Goal: Task Accomplishment & Management: Manage account settings

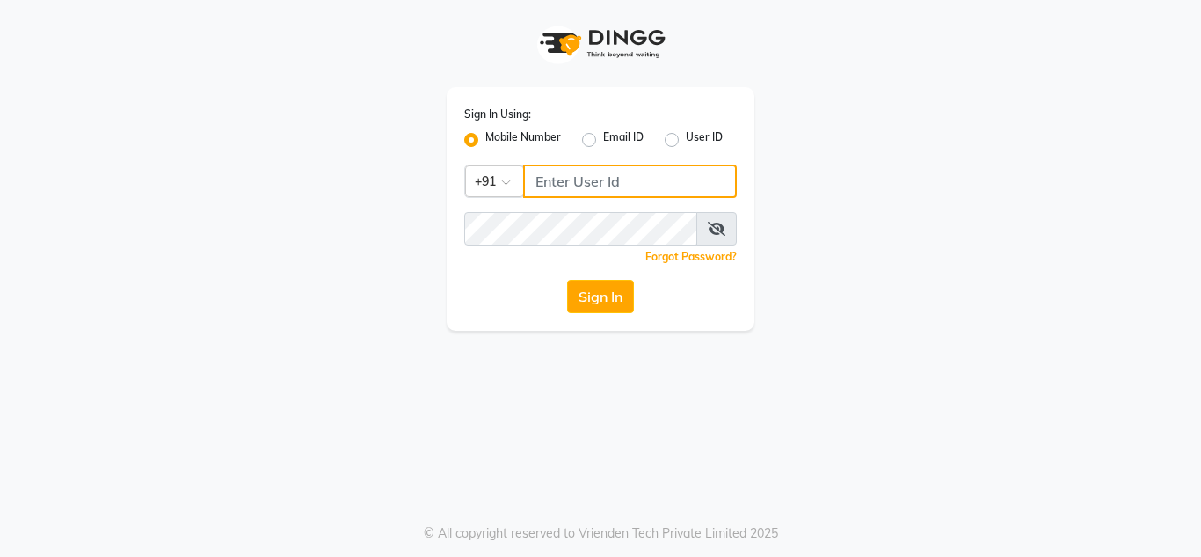
click at [583, 187] on input "Username" at bounding box center [630, 180] width 214 height 33
type input "7832031132"
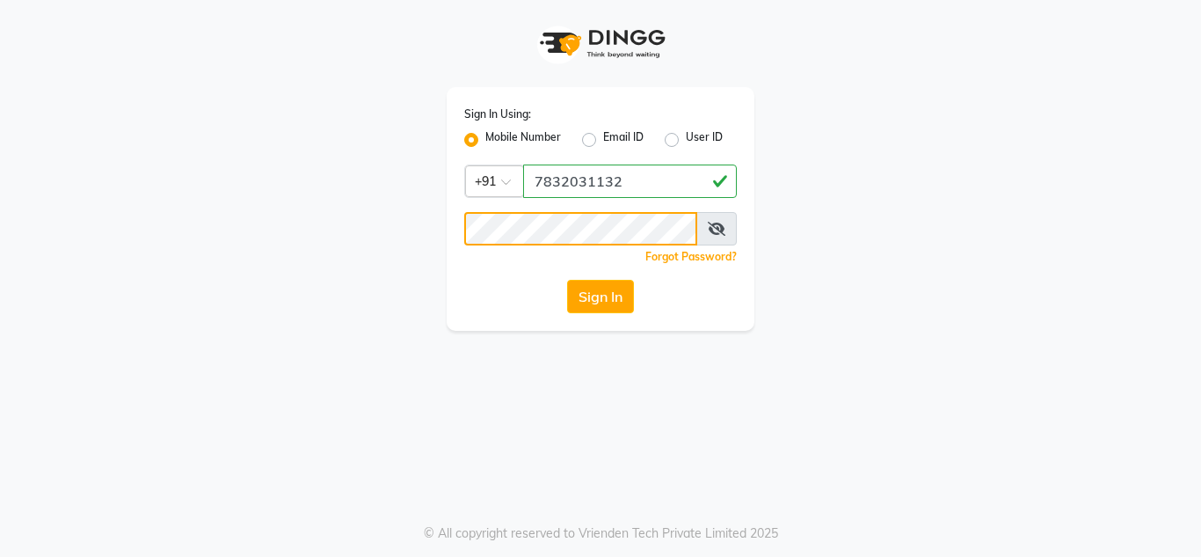
click at [567, 280] on button "Sign In" at bounding box center [600, 296] width 67 height 33
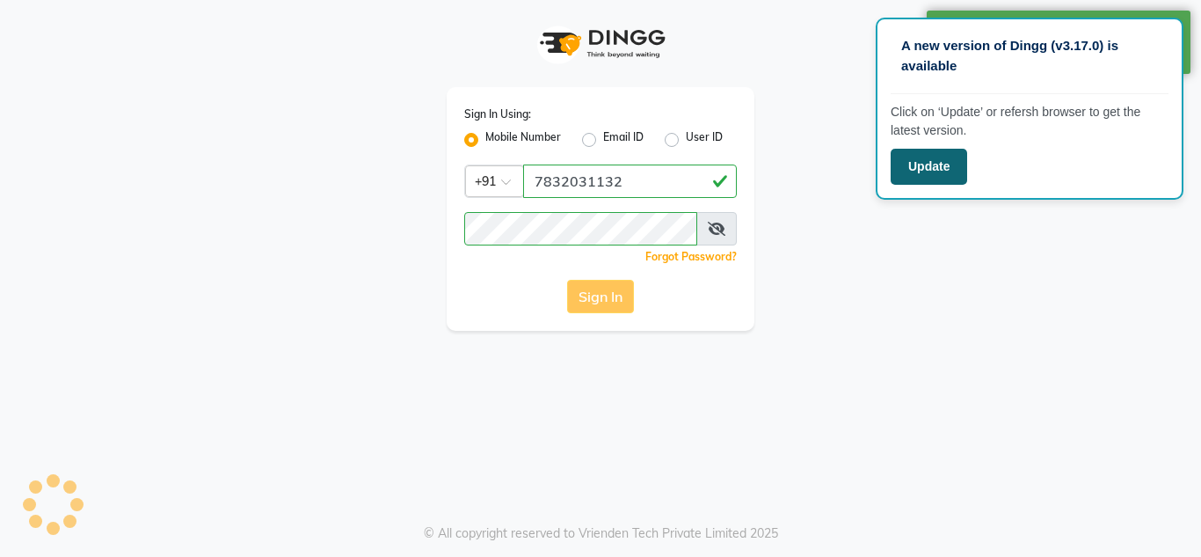
click at [957, 171] on button "Update" at bounding box center [929, 167] width 76 height 36
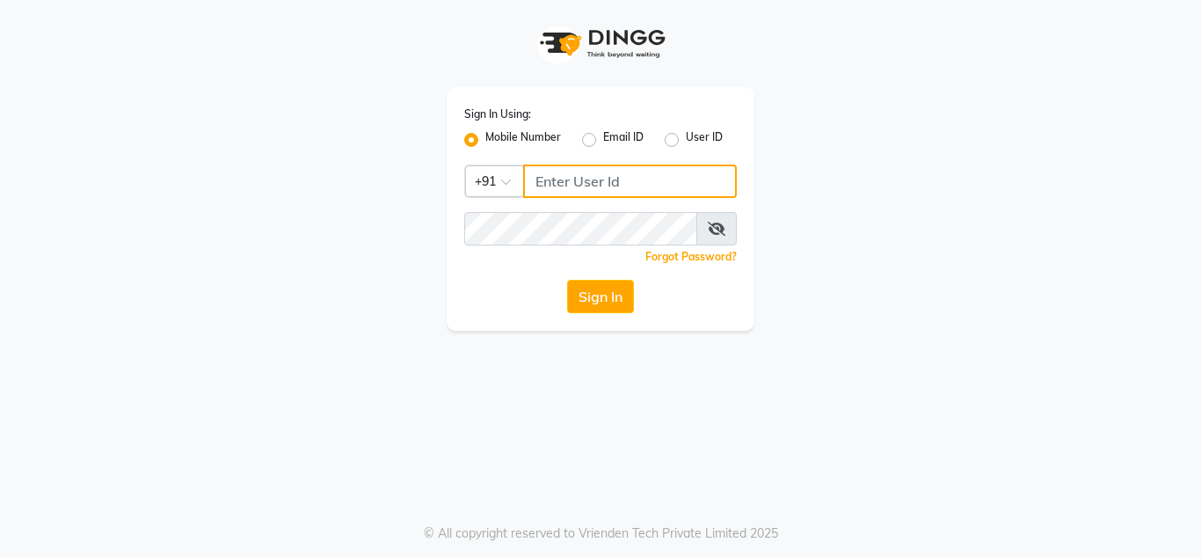
click at [600, 193] on input "Username" at bounding box center [630, 180] width 214 height 33
type input "7832031132"
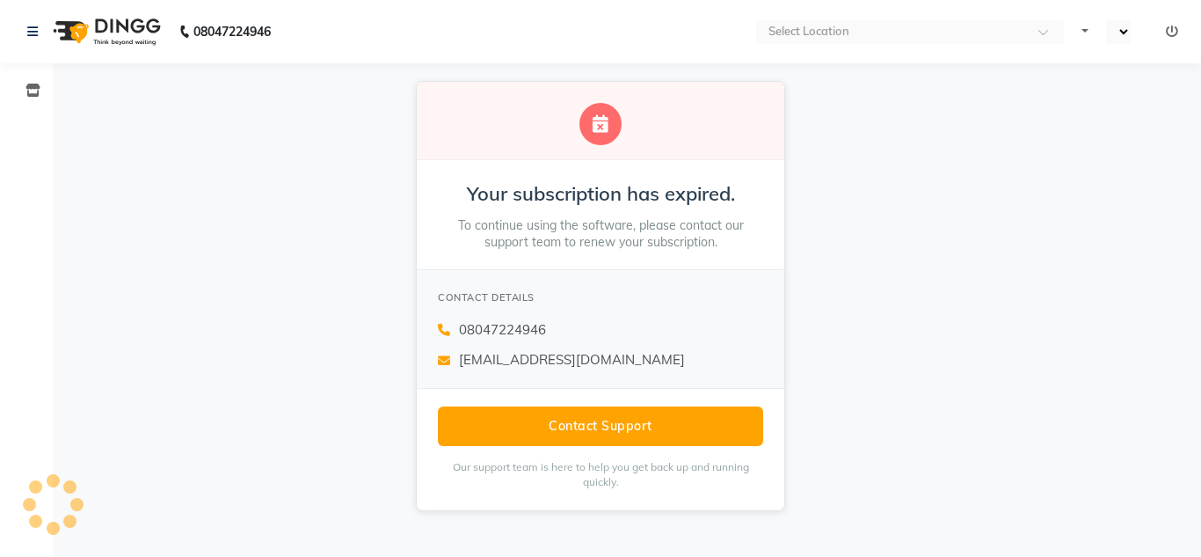
click at [50, 84] on li "Inventory" at bounding box center [26, 91] width 53 height 38
click at [38, 87] on icon at bounding box center [32, 90] width 15 height 13
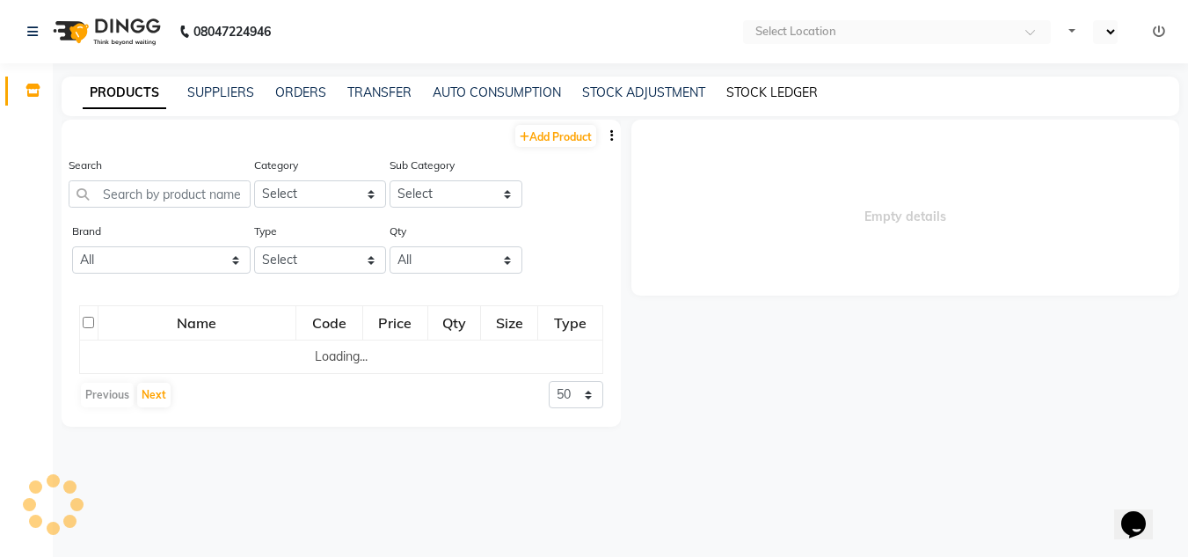
click at [746, 84] on link "STOCK LEDGER" at bounding box center [771, 92] width 91 height 16
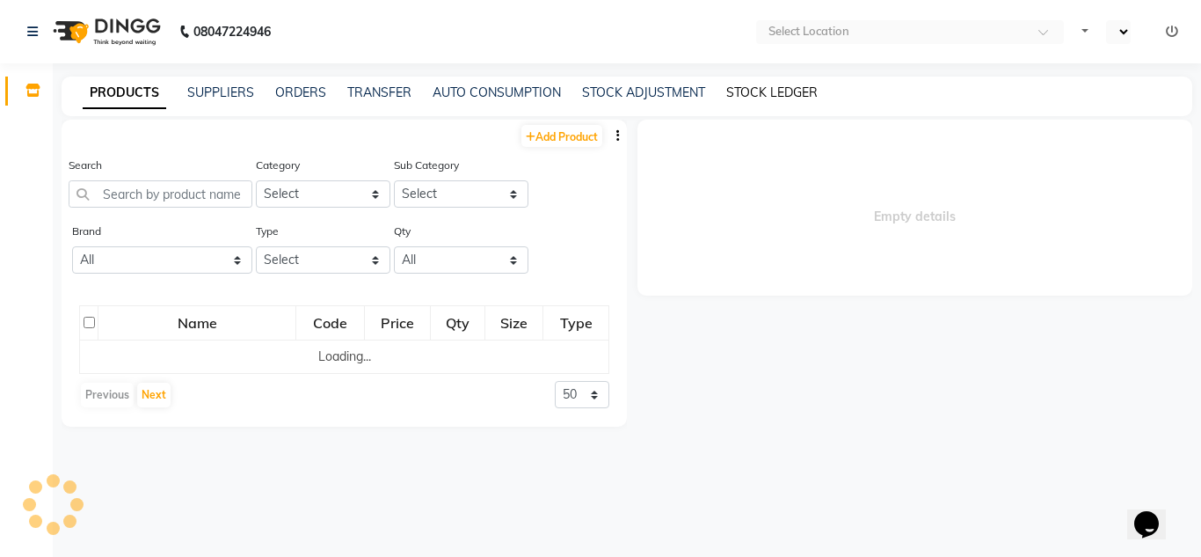
select select "all"
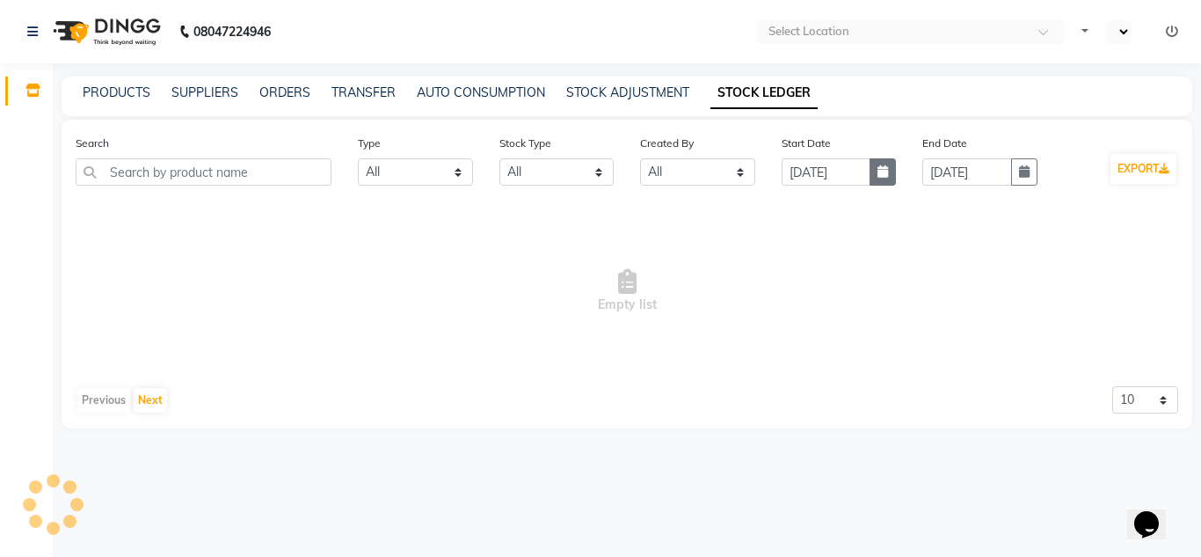
click at [888, 170] on button "button" at bounding box center [883, 171] width 26 height 27
select select "9"
select select "2025"
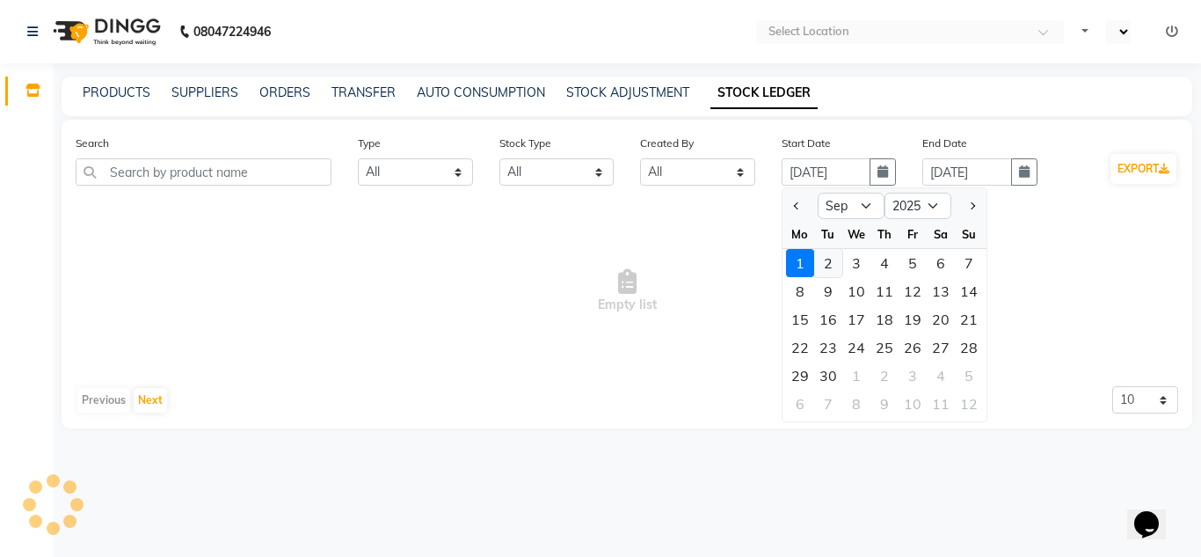
click at [832, 261] on div "2" at bounding box center [828, 263] width 28 height 28
type input "02-09-2025"
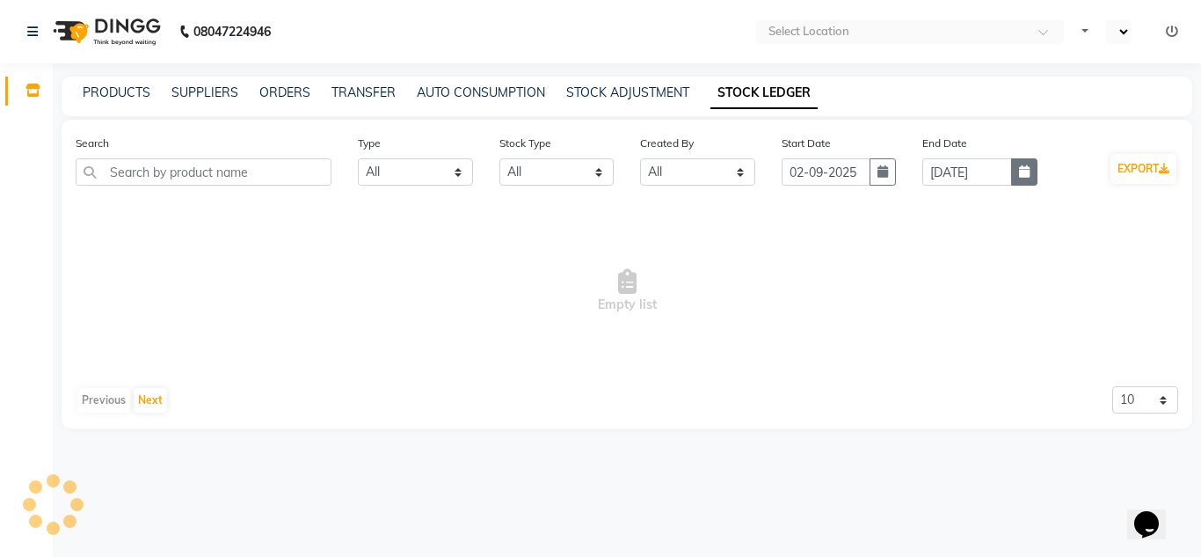
click at [1032, 176] on button "button" at bounding box center [1024, 171] width 26 height 27
select select "9"
select select "2025"
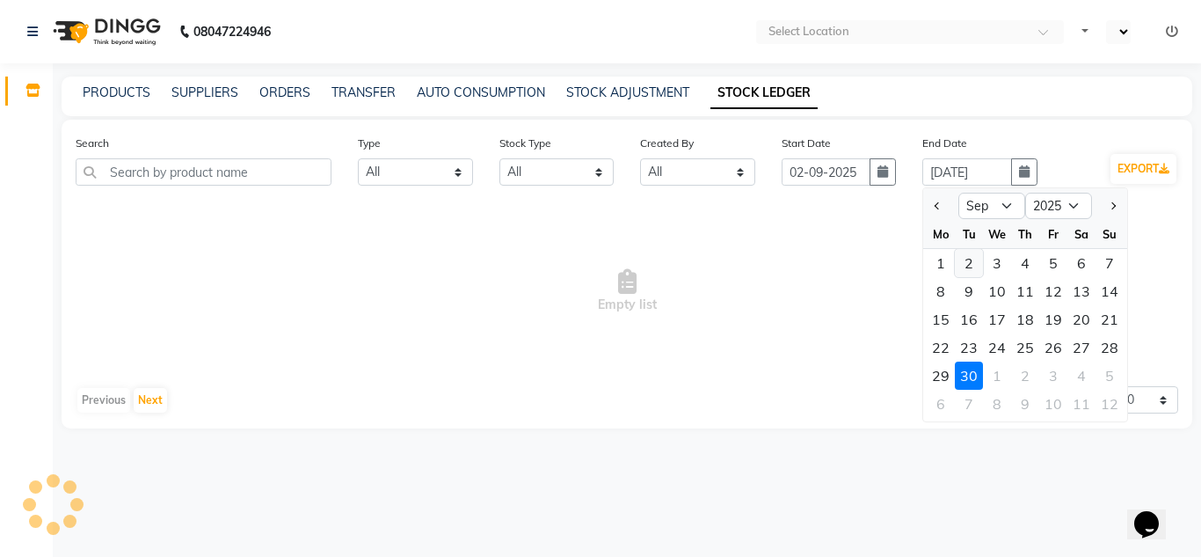
click at [977, 258] on div "2" at bounding box center [969, 263] width 28 height 28
type input "02-09-2025"
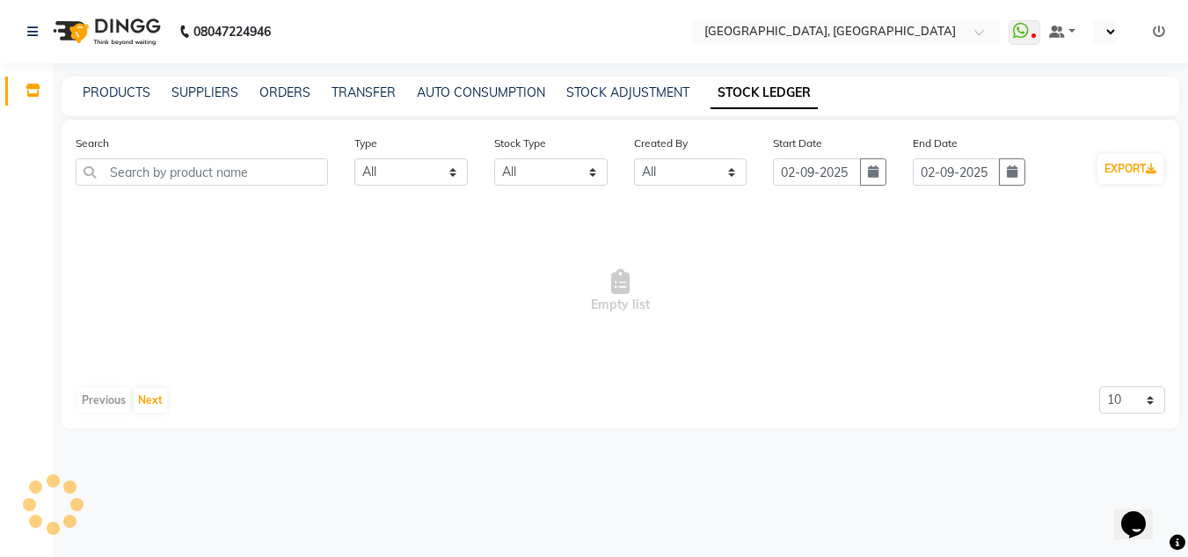
select select "en"
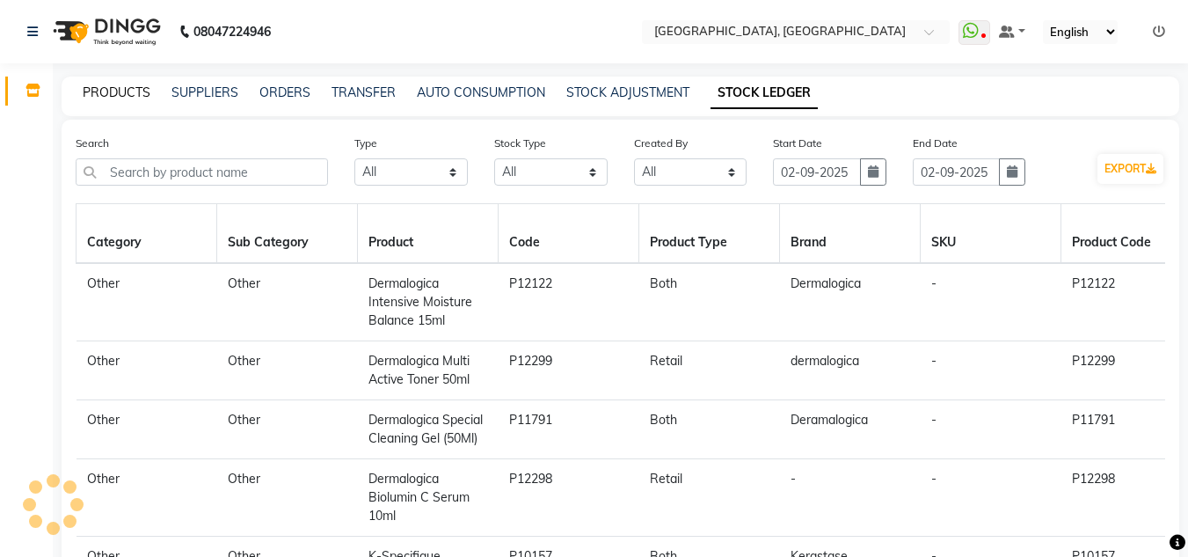
click at [105, 92] on link "PRODUCTS" at bounding box center [117, 92] width 68 height 16
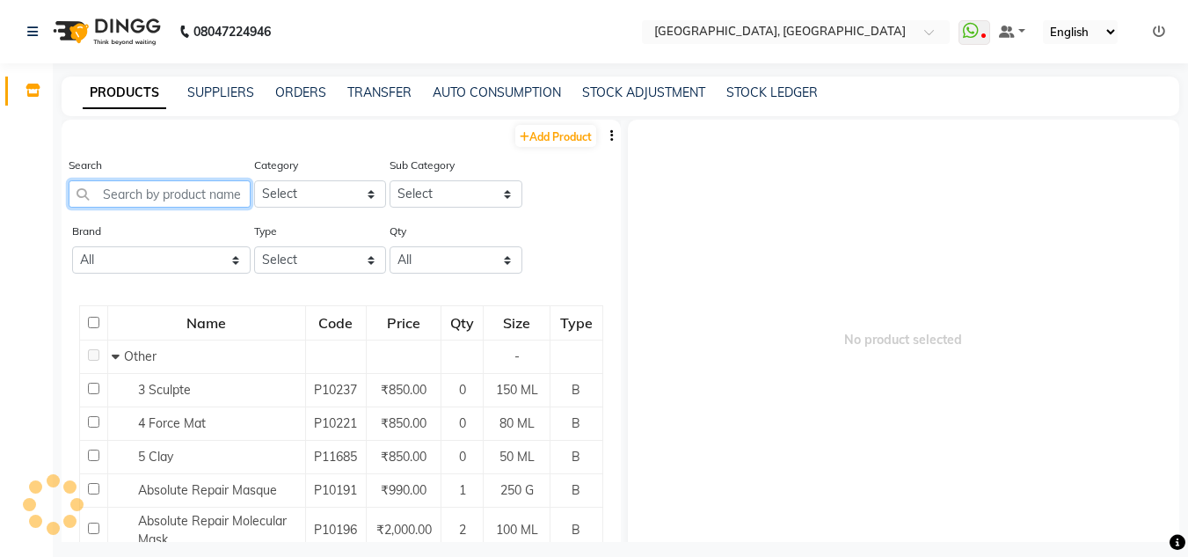
click at [208, 193] on input "text" at bounding box center [160, 193] width 182 height 27
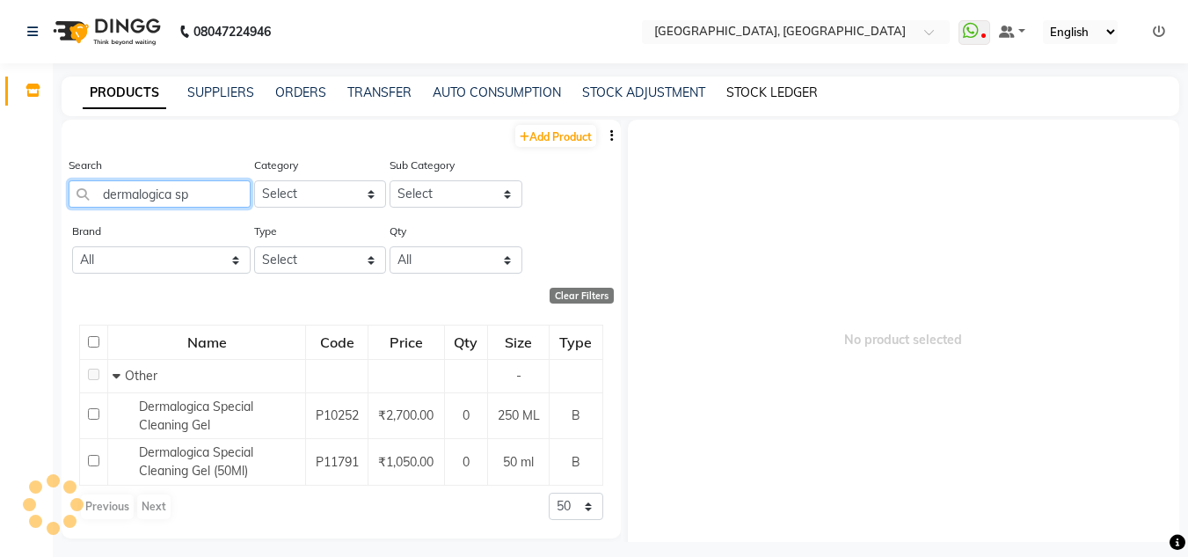
type input "dermalogica sp"
click at [746, 86] on link "STOCK LEDGER" at bounding box center [771, 92] width 91 height 16
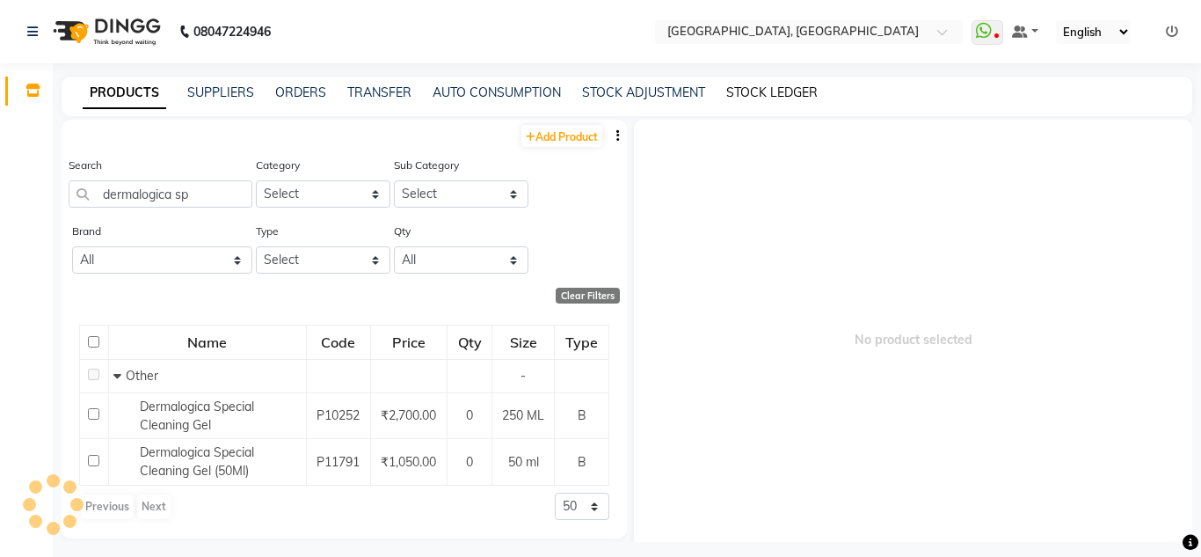
select select "all"
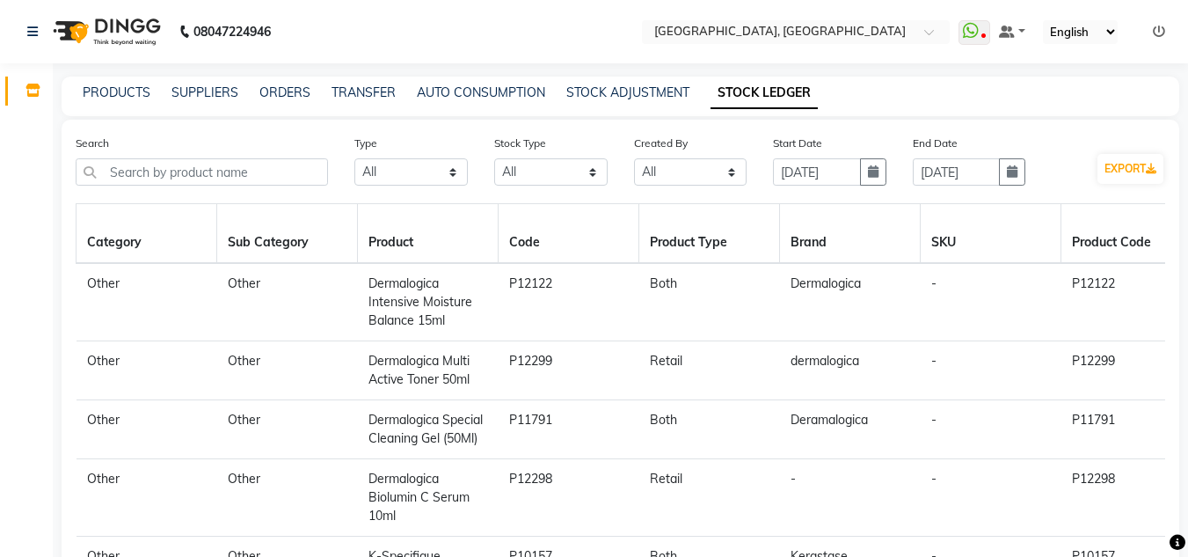
click at [625, 82] on div "PRODUCTS SUPPLIERS ORDERS TRANSFER AUTO CONSUMPTION STOCK ADJUSTMENT STOCK LEDG…" at bounding box center [621, 96] width 1118 height 40
click at [616, 95] on link "STOCK ADJUSTMENT" at bounding box center [627, 92] width 123 height 16
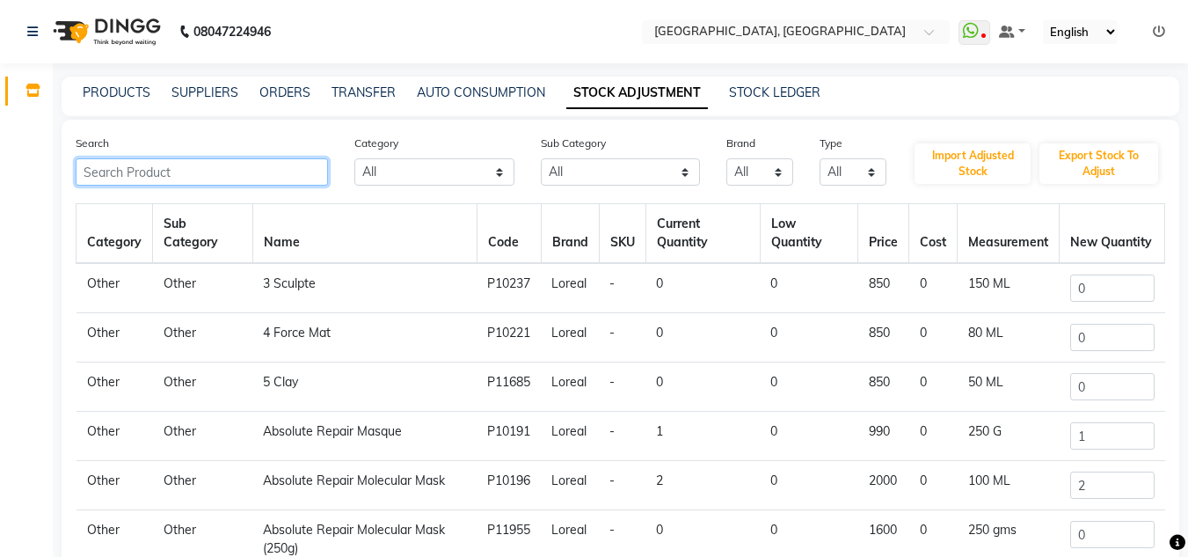
click at [200, 180] on input "text" at bounding box center [202, 171] width 252 height 27
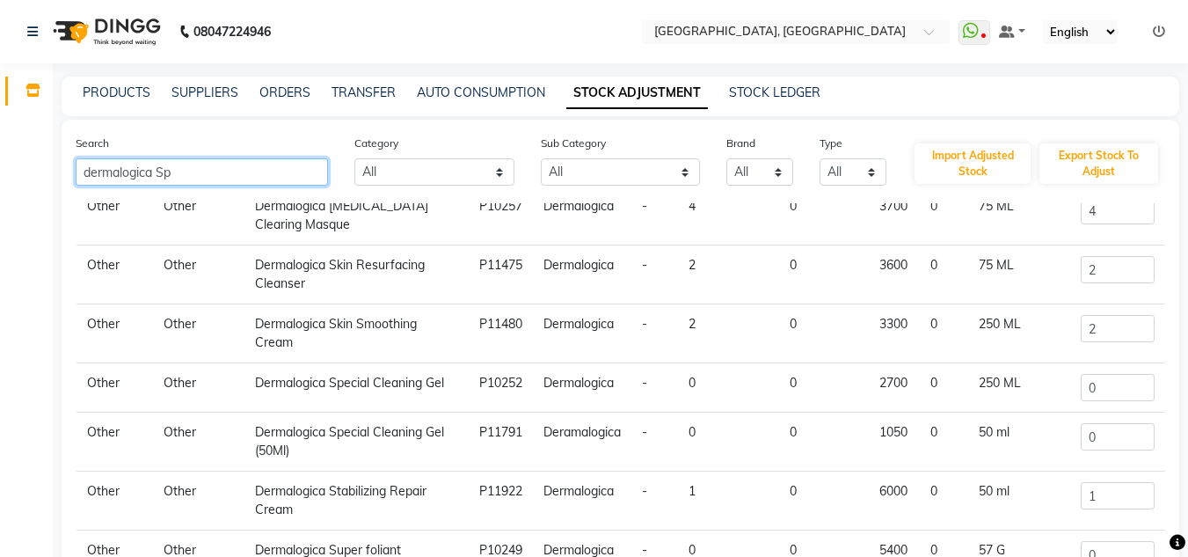
scroll to position [97, 0]
type input "dermalogica Sp"
click at [1097, 378] on input "0" at bounding box center [1118, 387] width 74 height 27
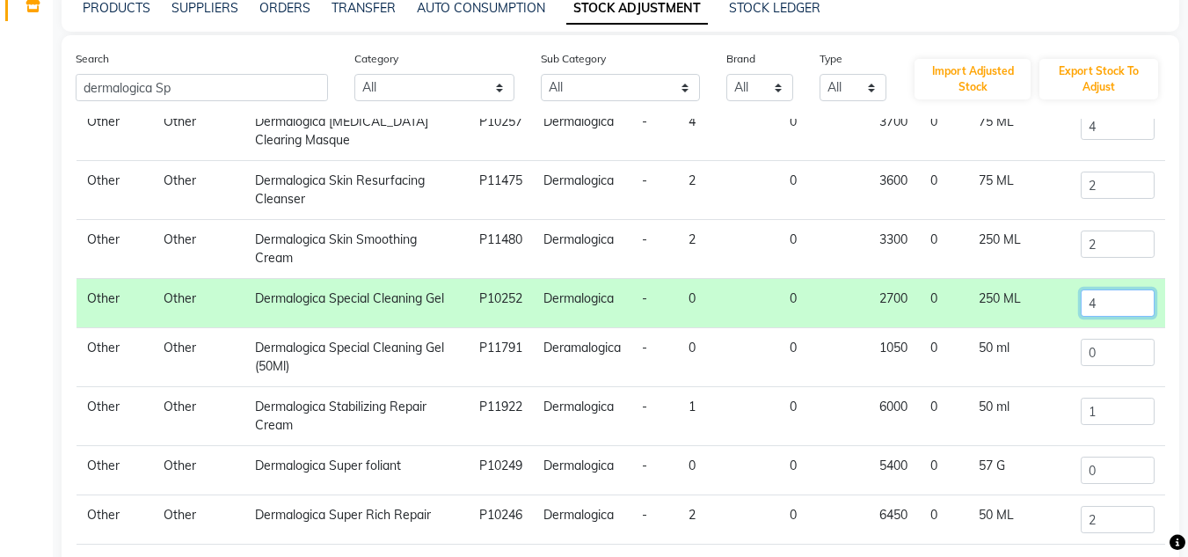
scroll to position [229, 0]
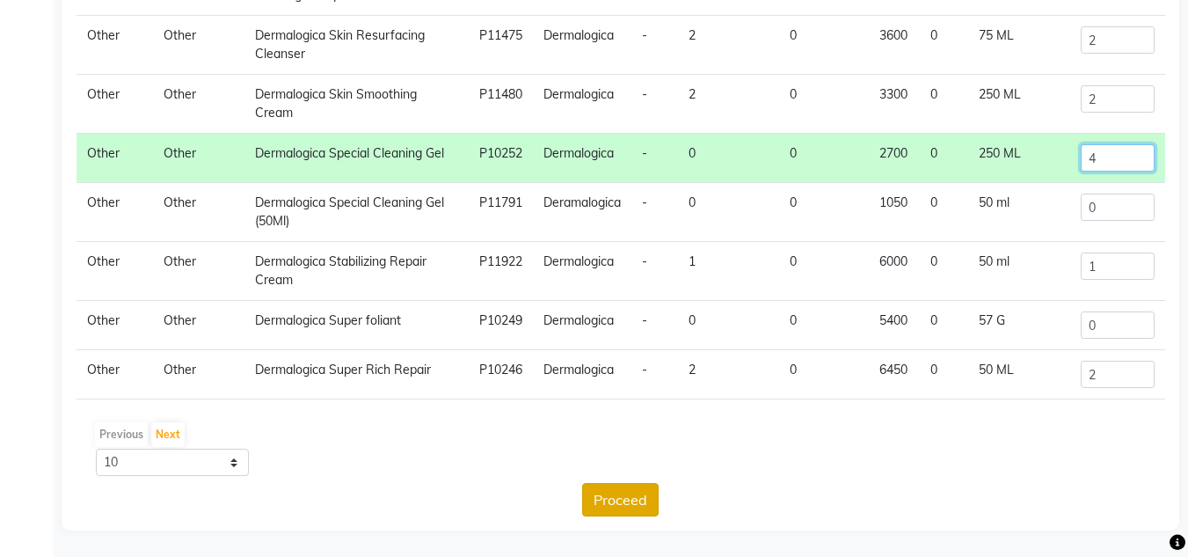
type input "4"
click at [617, 492] on button "Proceed" at bounding box center [620, 499] width 76 height 33
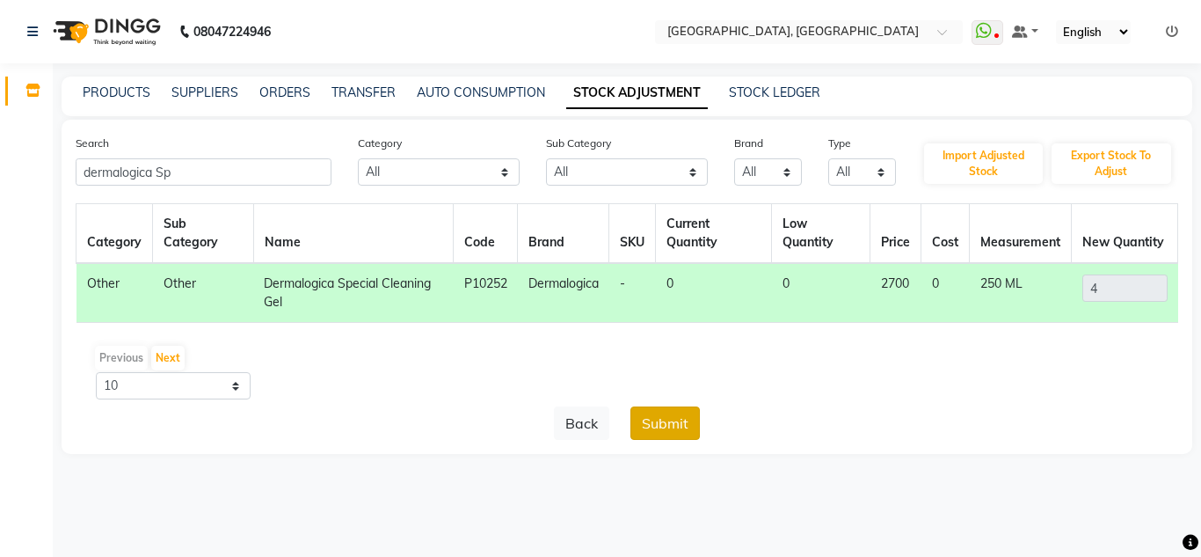
click at [659, 409] on button "Submit" at bounding box center [664, 422] width 69 height 33
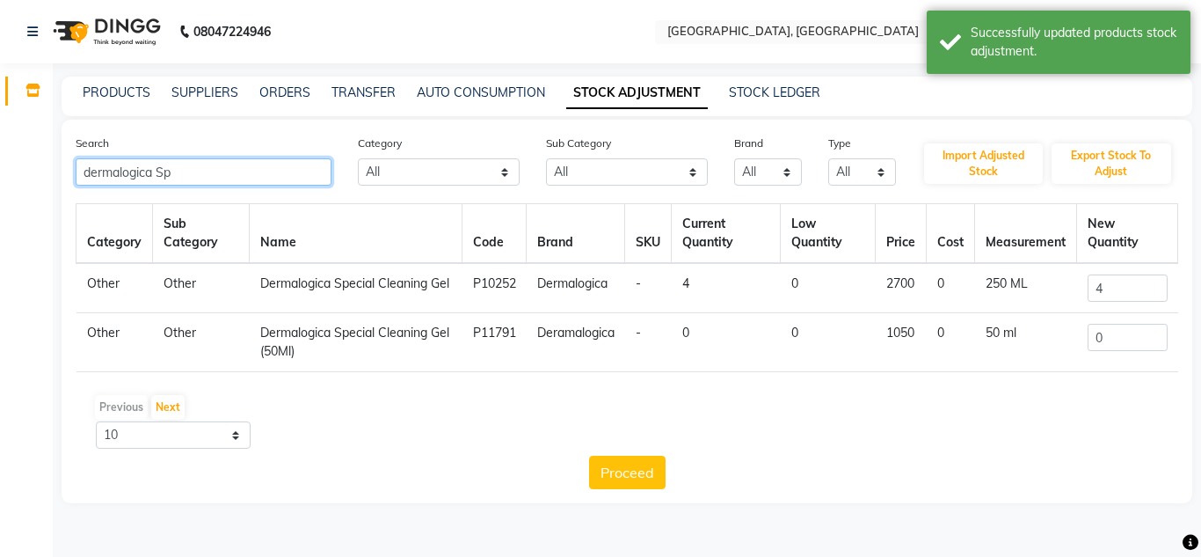
click at [287, 172] on input "dermalogica Sp" at bounding box center [204, 171] width 256 height 27
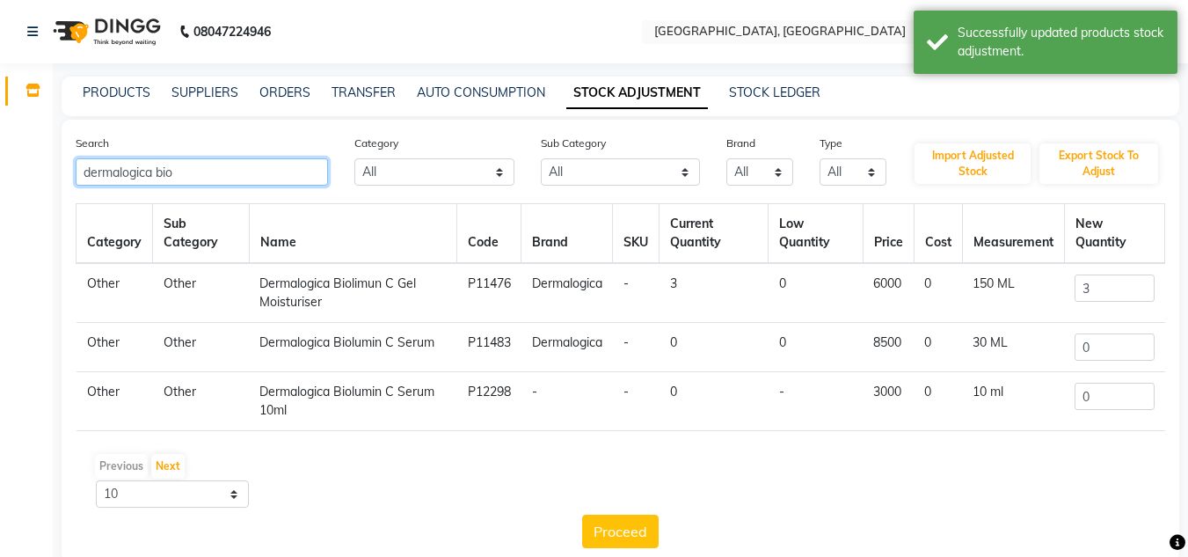
type input "dermalogica bio"
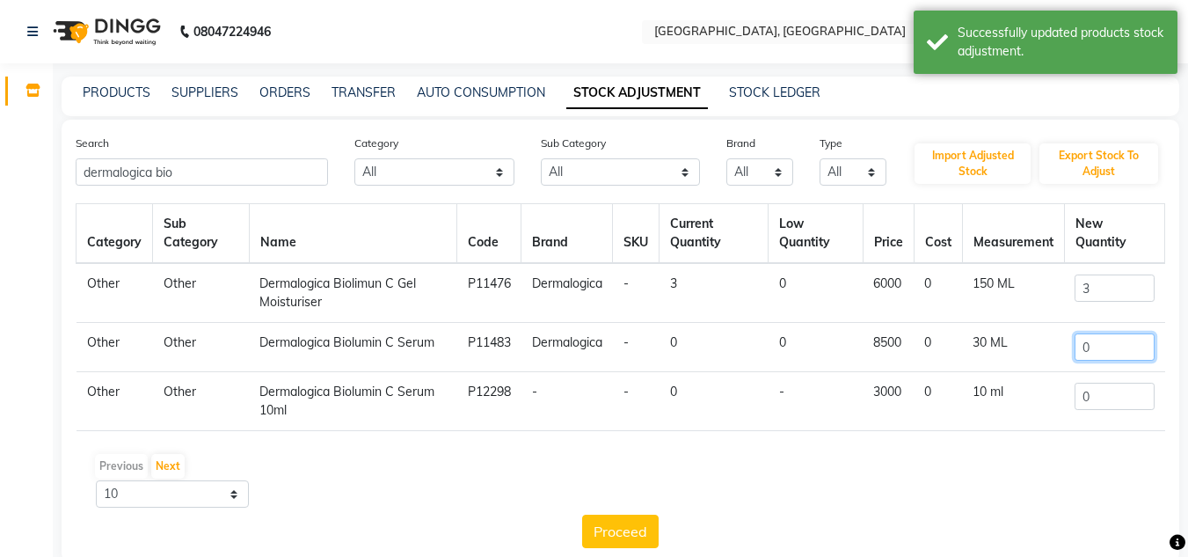
click at [1126, 351] on input "0" at bounding box center [1113, 346] width 79 height 27
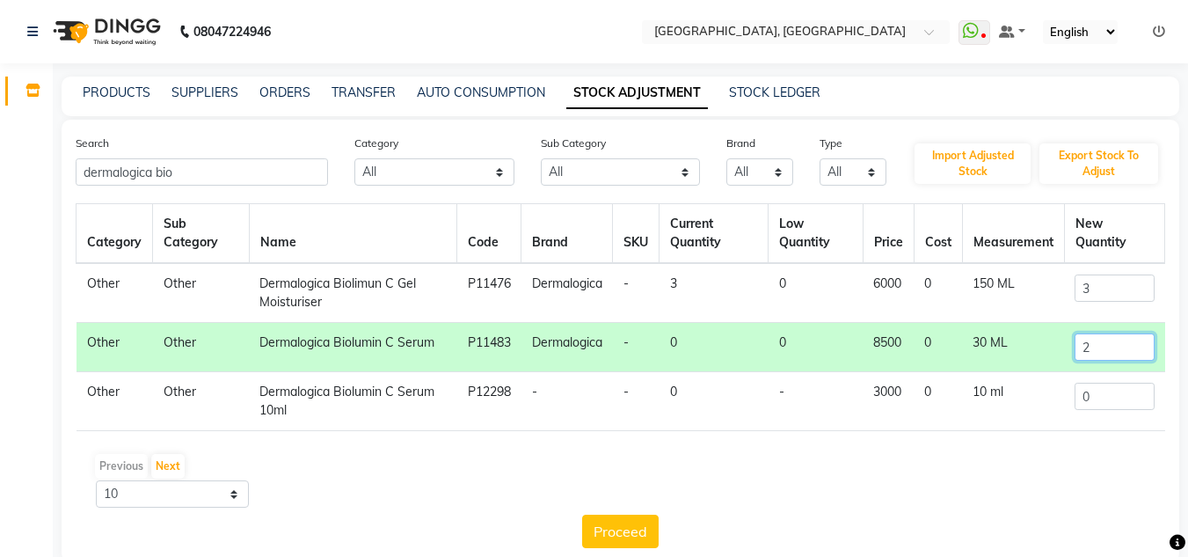
type input "2"
click at [644, 511] on div "Category Sub Category Name Code Brand SKU Current Quantity Low Quantity Price C…" at bounding box center [620, 375] width 1089 height 345
click at [638, 534] on button "Proceed" at bounding box center [620, 530] width 76 height 33
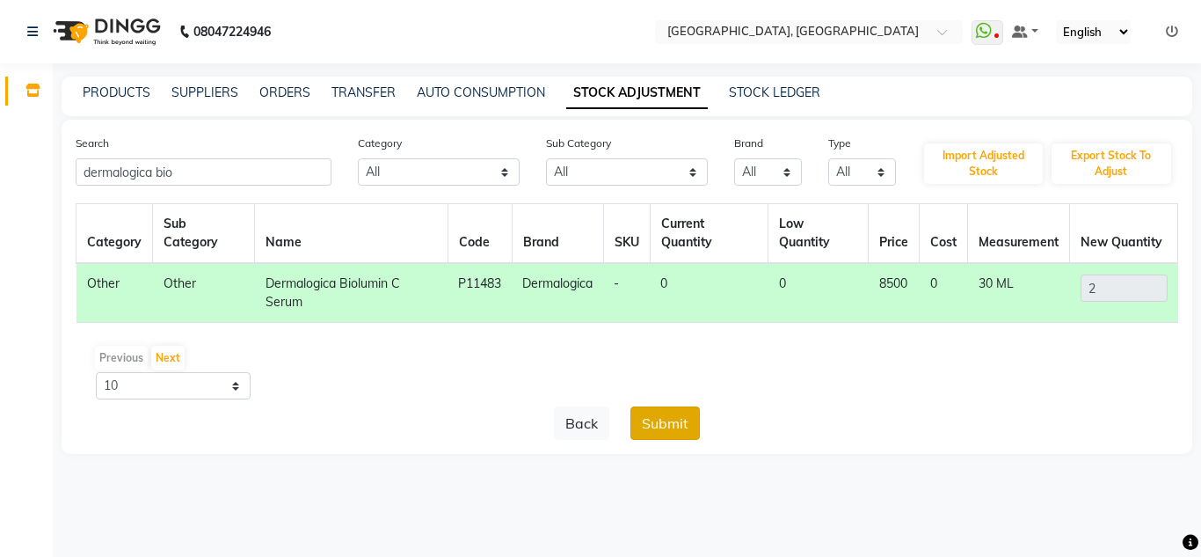
click at [668, 425] on button "Submit" at bounding box center [664, 422] width 69 height 33
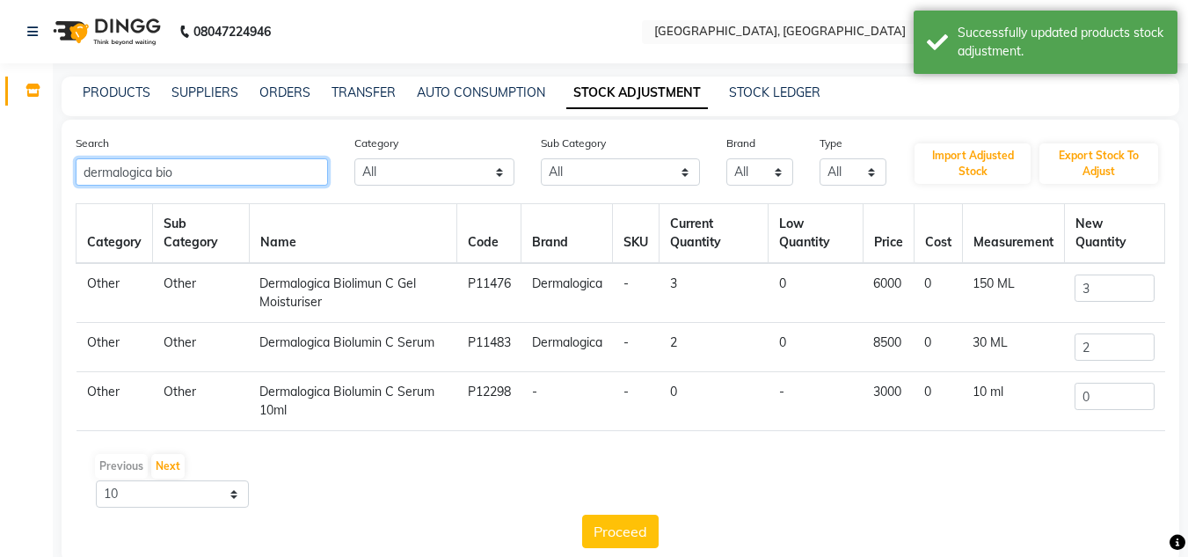
click at [209, 178] on input "dermalogica bio" at bounding box center [202, 171] width 252 height 27
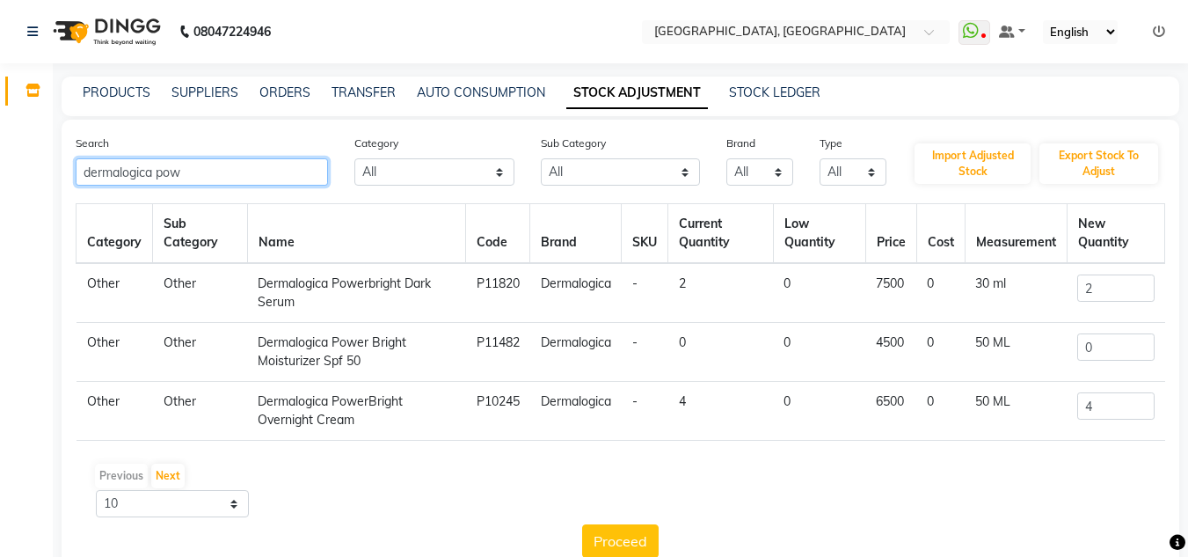
type input "dermalogica pow"
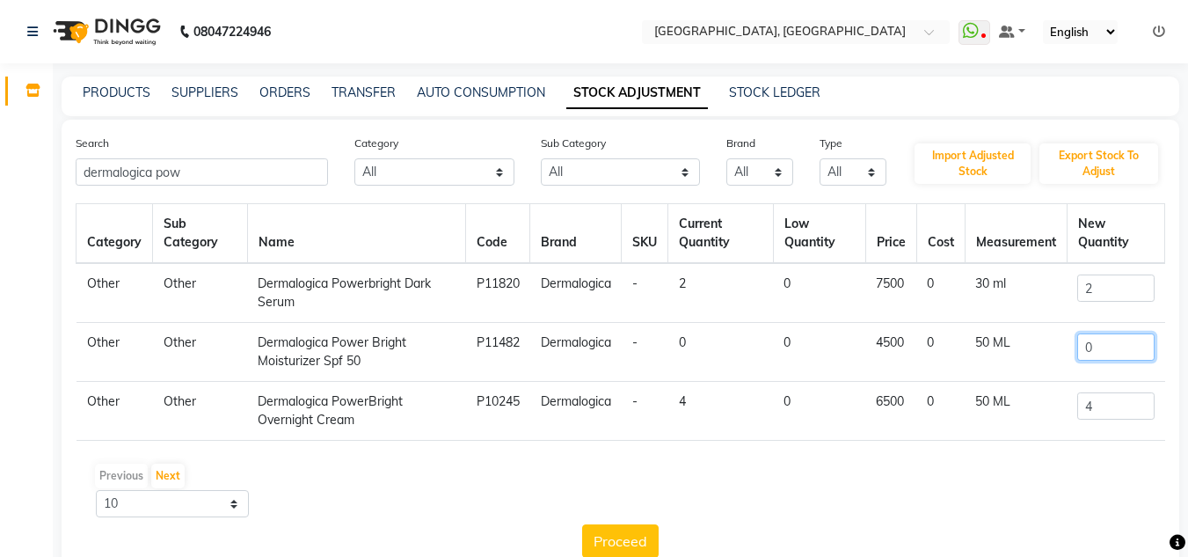
click at [1108, 350] on input "0" at bounding box center [1115, 346] width 76 height 27
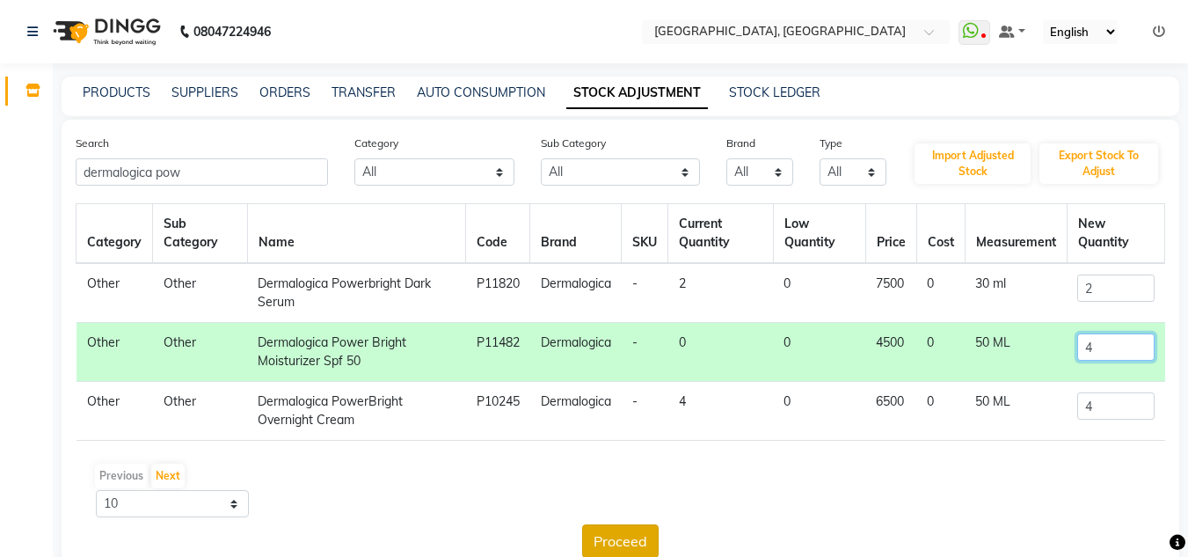
type input "4"
click at [630, 527] on button "Proceed" at bounding box center [620, 540] width 76 height 33
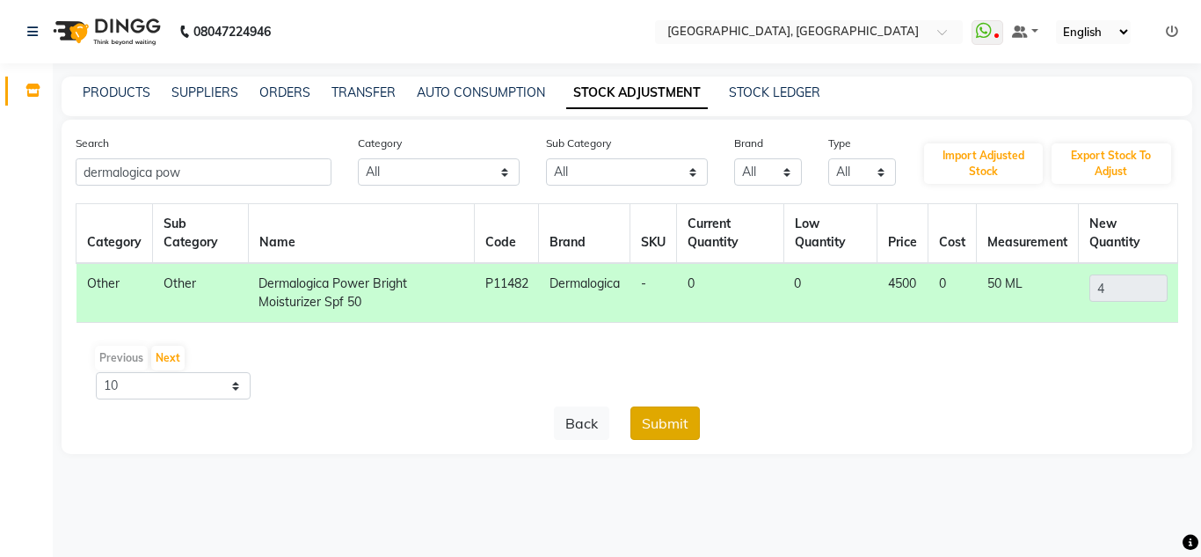
click at [659, 427] on button "Submit" at bounding box center [664, 422] width 69 height 33
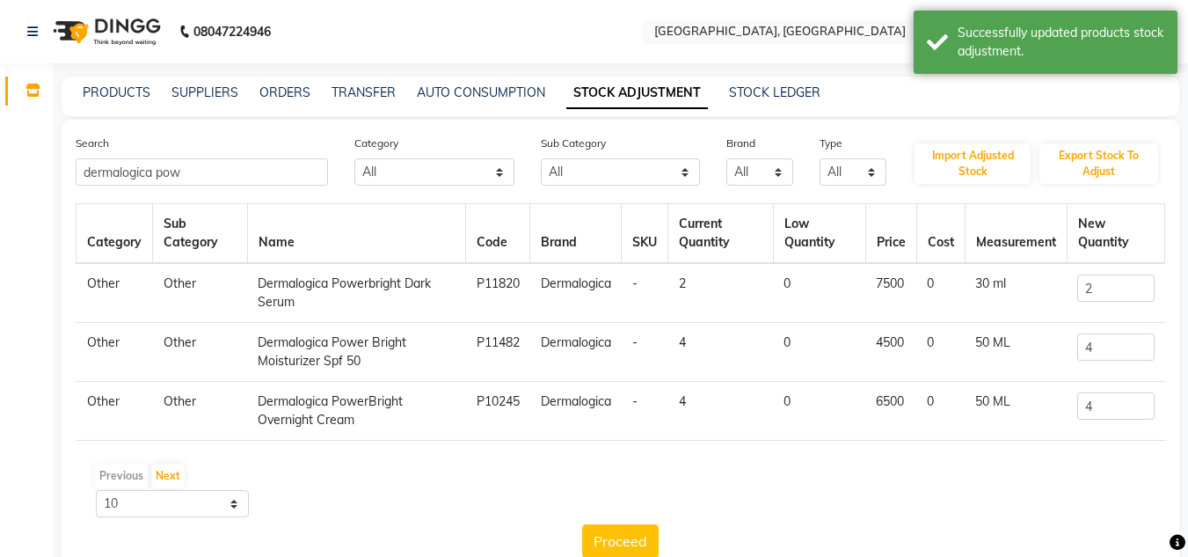
click at [130, 83] on div "PRODUCTS SUPPLIERS ORDERS TRANSFER AUTO CONSUMPTION STOCK ADJUSTMENT STOCK LEDG…" at bounding box center [621, 96] width 1118 height 40
click at [117, 91] on link "PRODUCTS" at bounding box center [117, 92] width 68 height 16
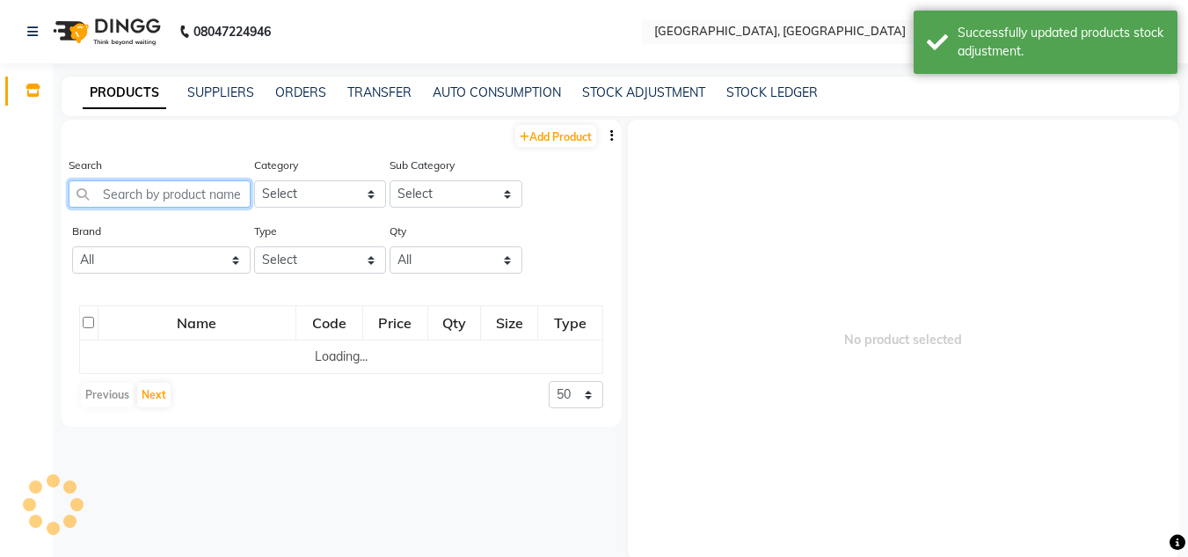
click at [169, 190] on input "text" at bounding box center [160, 193] width 182 height 27
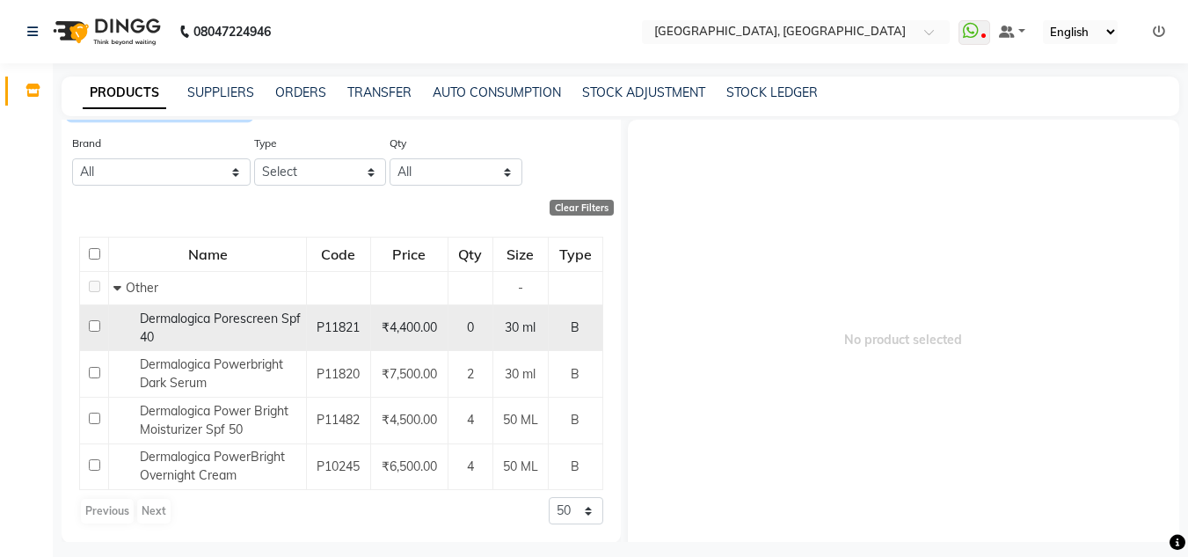
scroll to position [89, 0]
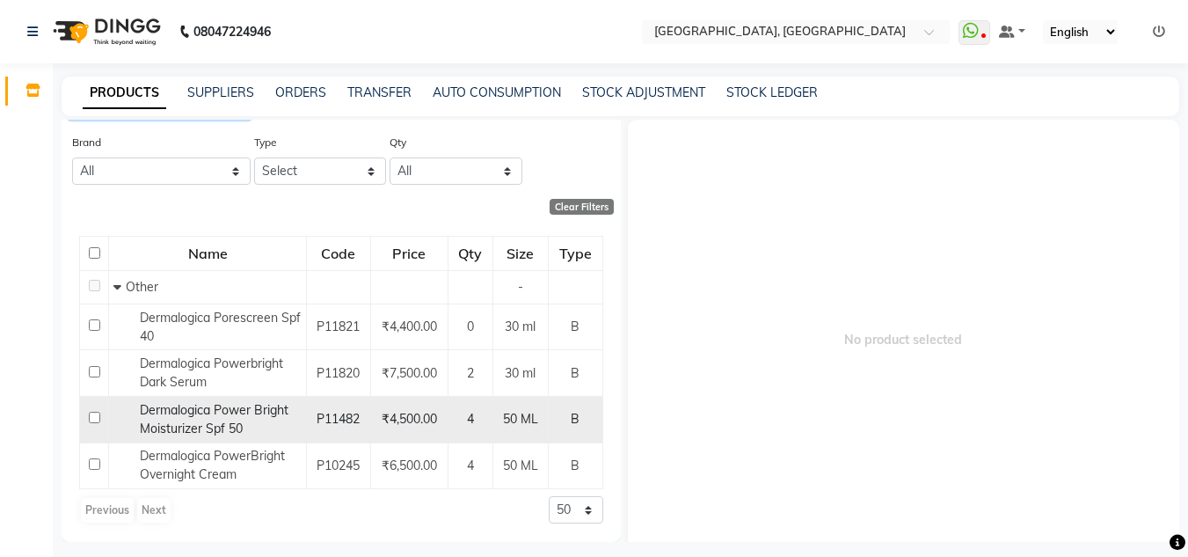
type input "dermalogica po"
click at [89, 414] on input "checkbox" at bounding box center [94, 416] width 11 height 11
checkbox input "true"
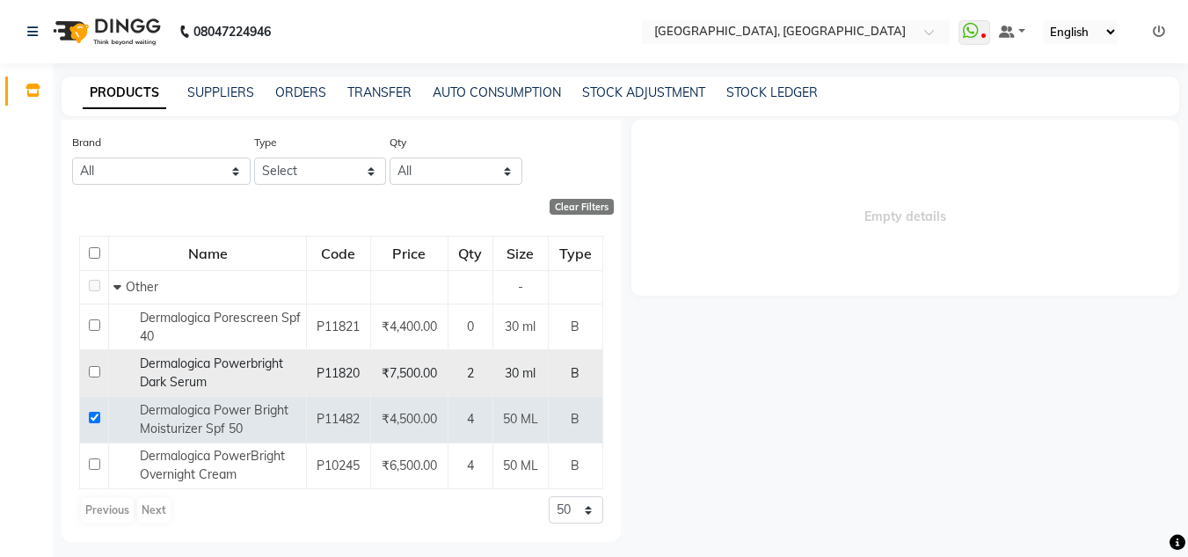
select select
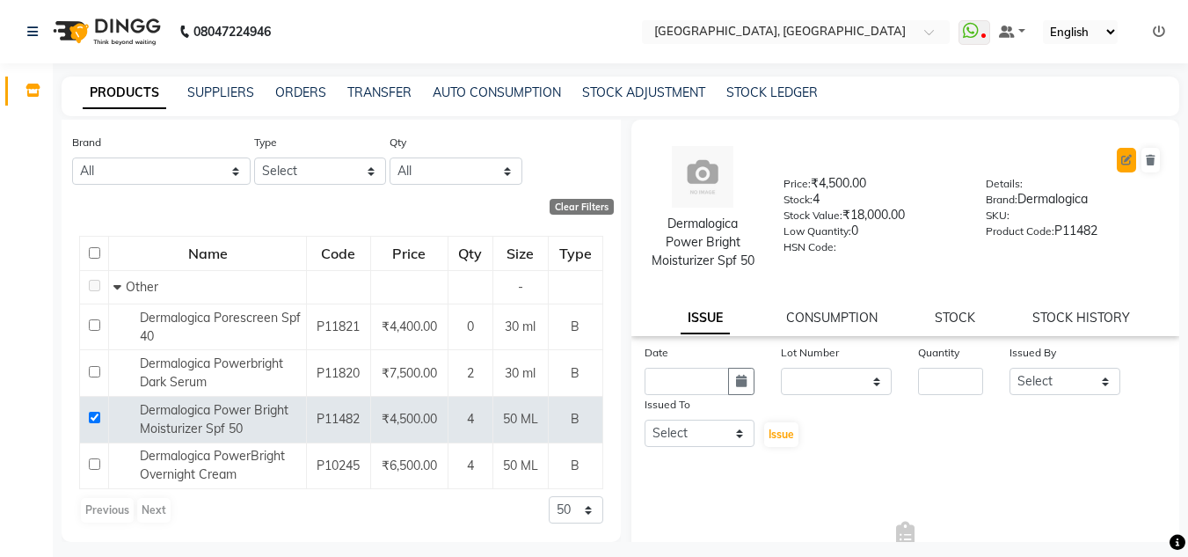
click at [1123, 157] on button at bounding box center [1126, 160] width 19 height 25
select select "B"
select select "true"
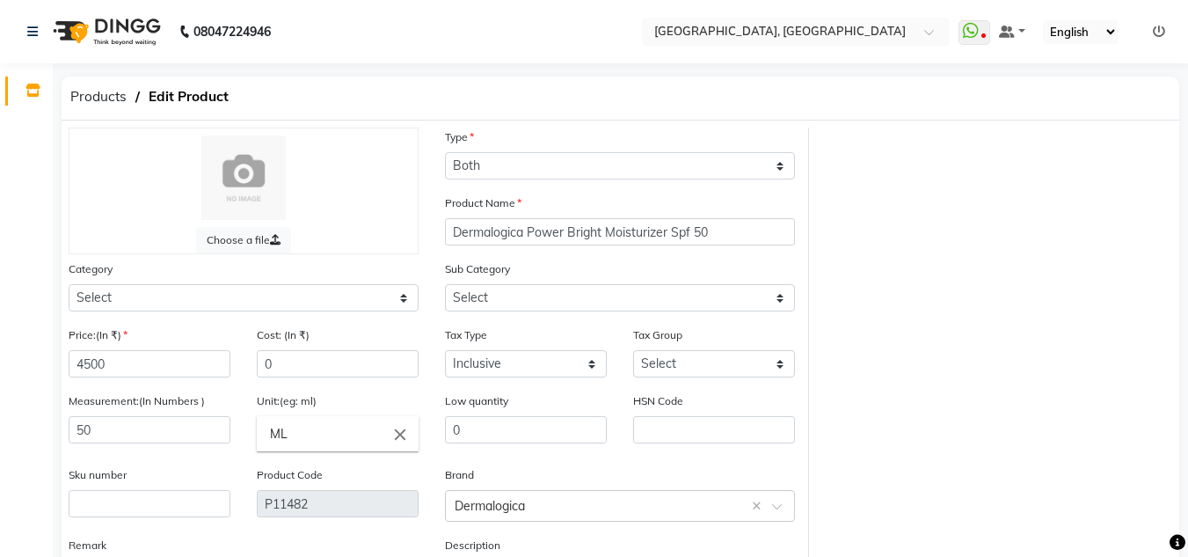
select select "528001000"
select select "528001002"
click at [143, 376] on input "4500" at bounding box center [150, 363] width 162 height 27
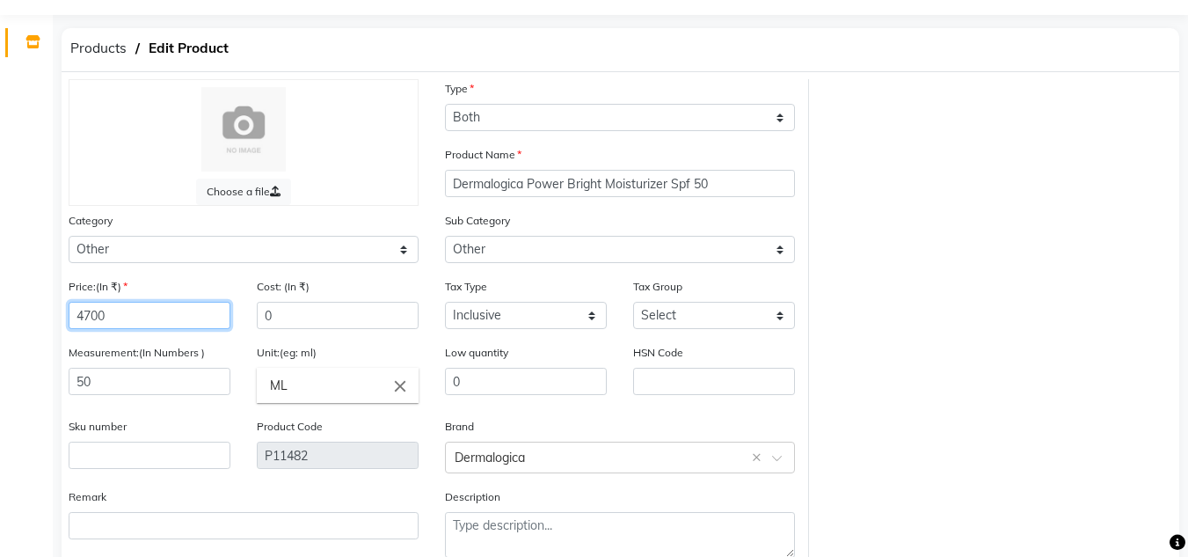
scroll to position [88, 0]
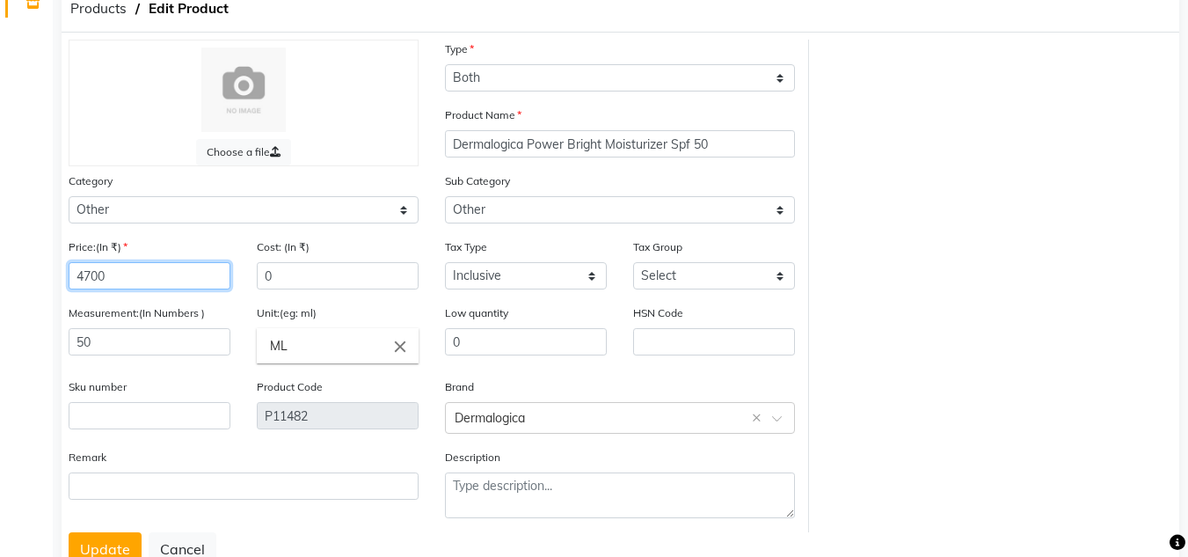
type input "4700"
click at [694, 343] on input "text" at bounding box center [714, 341] width 162 height 27
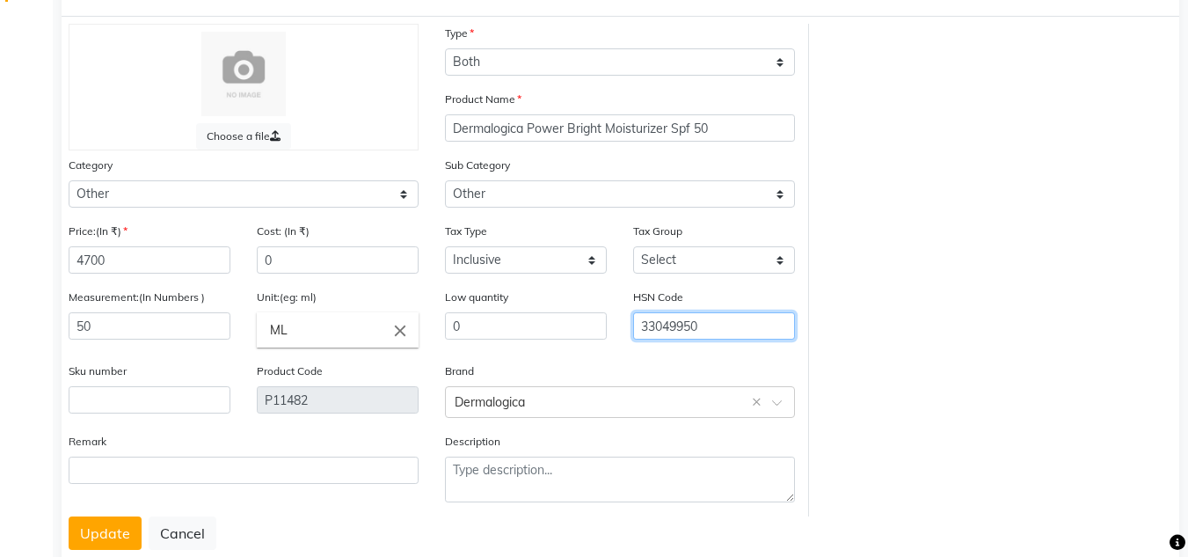
scroll to position [148, 0]
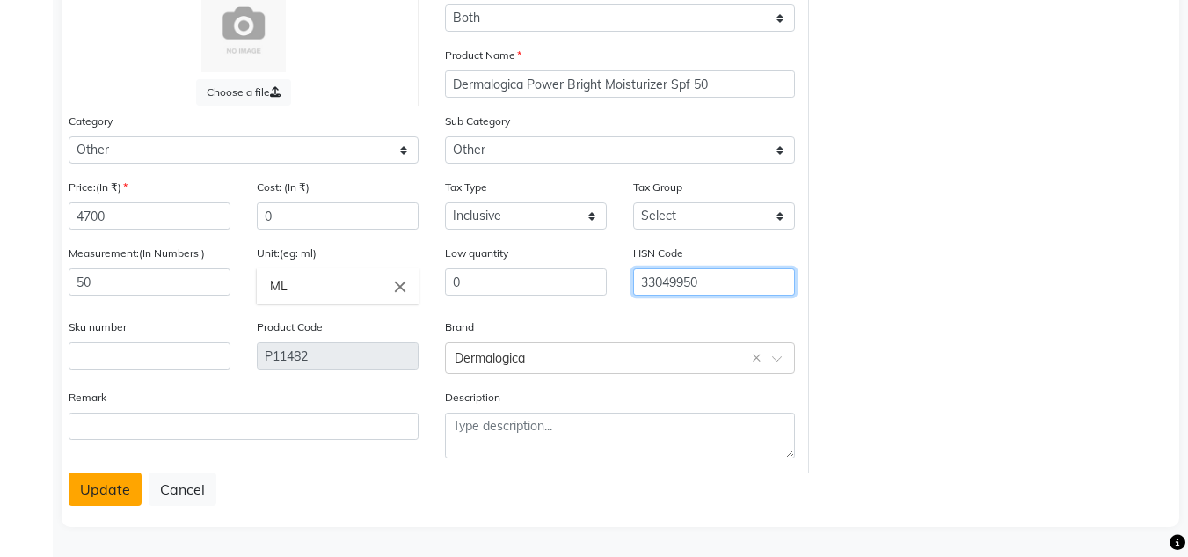
type input "33049950"
click at [100, 487] on button "Update" at bounding box center [105, 488] width 73 height 33
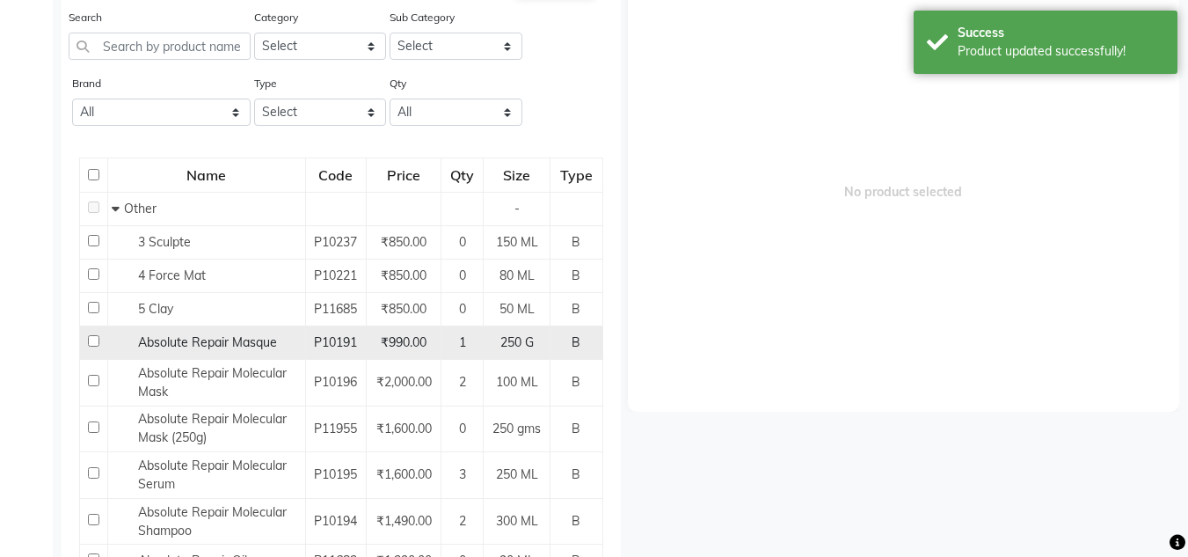
scroll to position [11, 0]
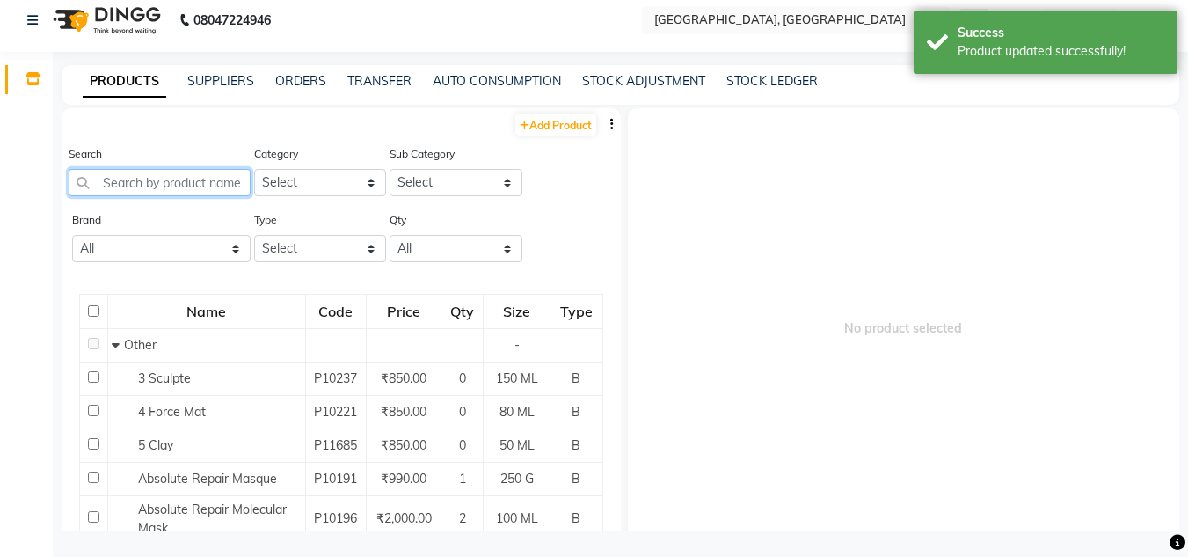
click at [141, 178] on input "text" at bounding box center [160, 182] width 182 height 27
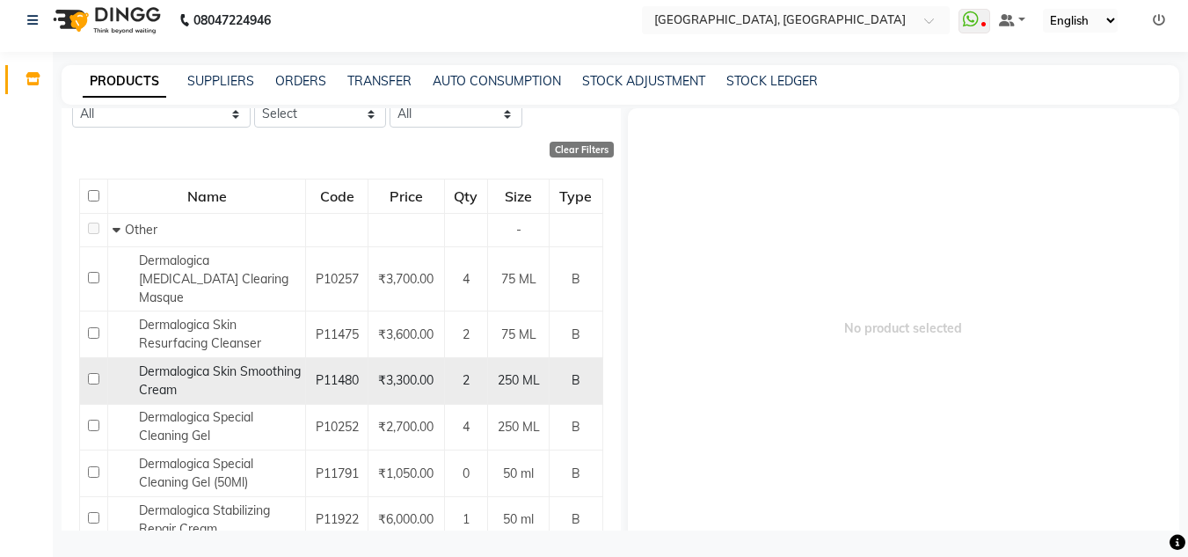
scroll to position [176, 0]
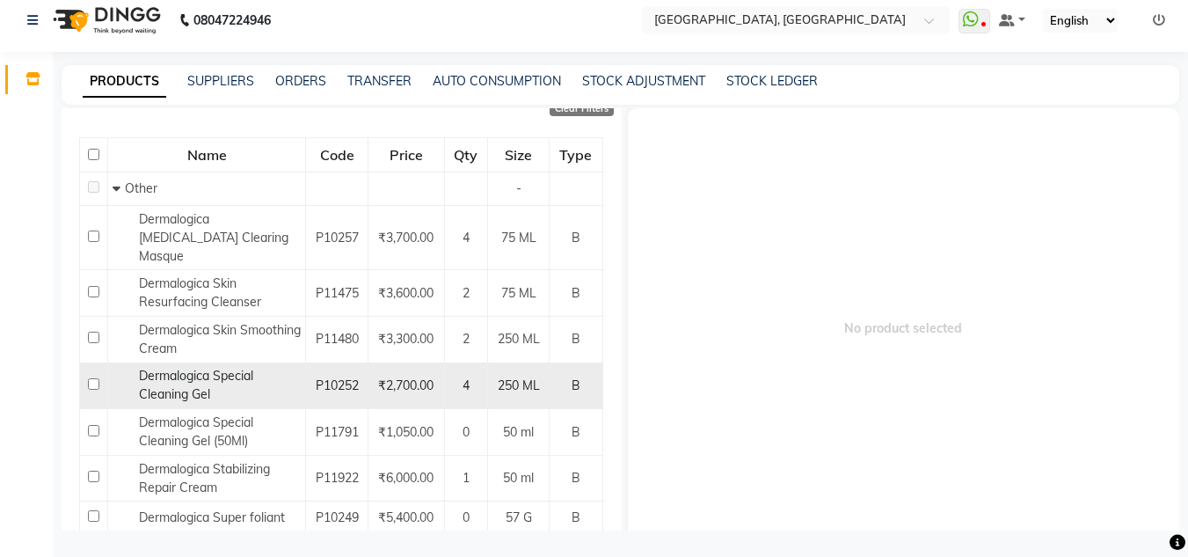
type input "dermalogica s"
click at [93, 378] on input "checkbox" at bounding box center [93, 383] width 11 height 11
checkbox input "true"
select select
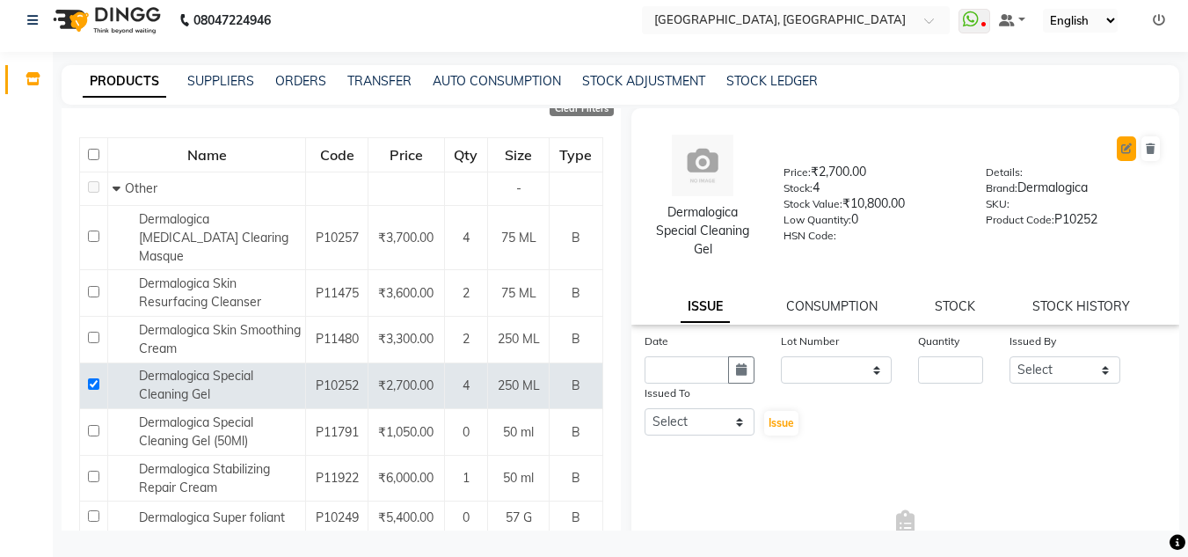
click at [1121, 144] on icon at bounding box center [1126, 148] width 11 height 11
select select "true"
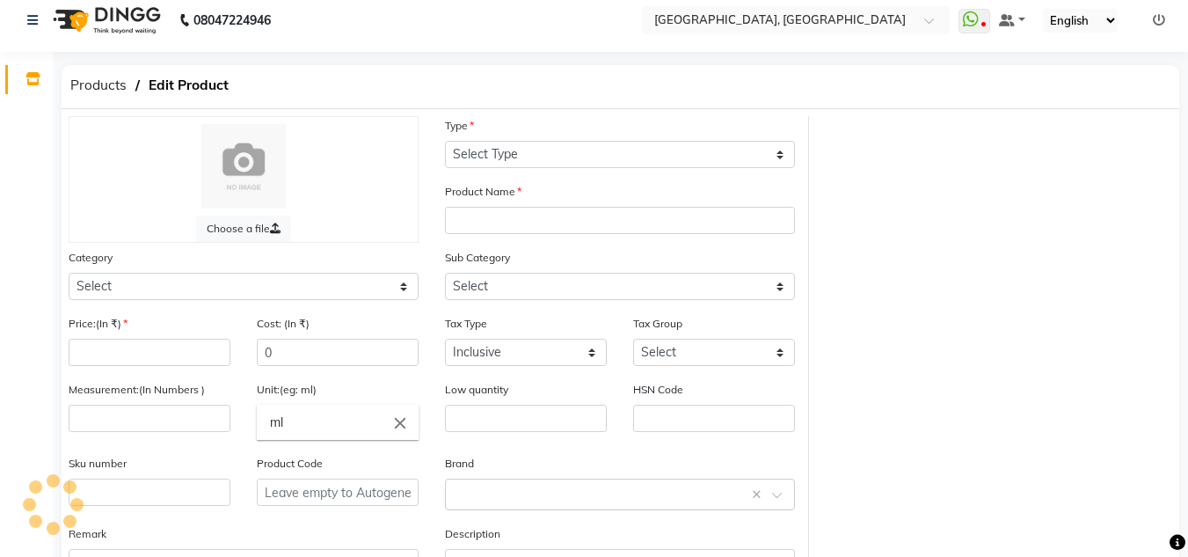
select select "B"
type input "Dermalogica Special Cleaning Gel"
select select
type input "2700"
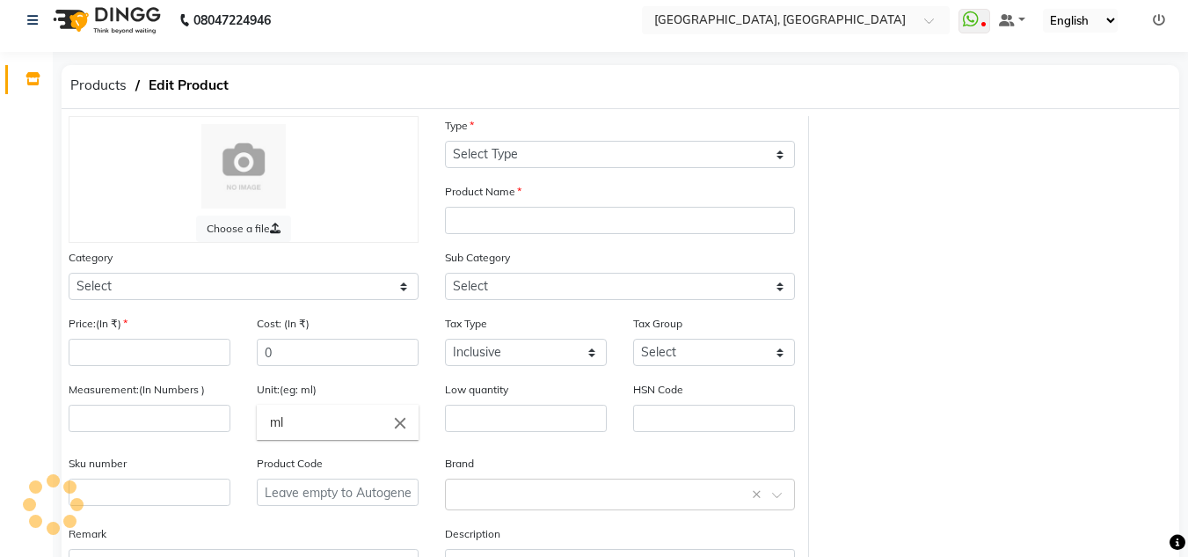
type input "250"
type input "ML"
type input "0"
type input "P10252"
select select "528001000"
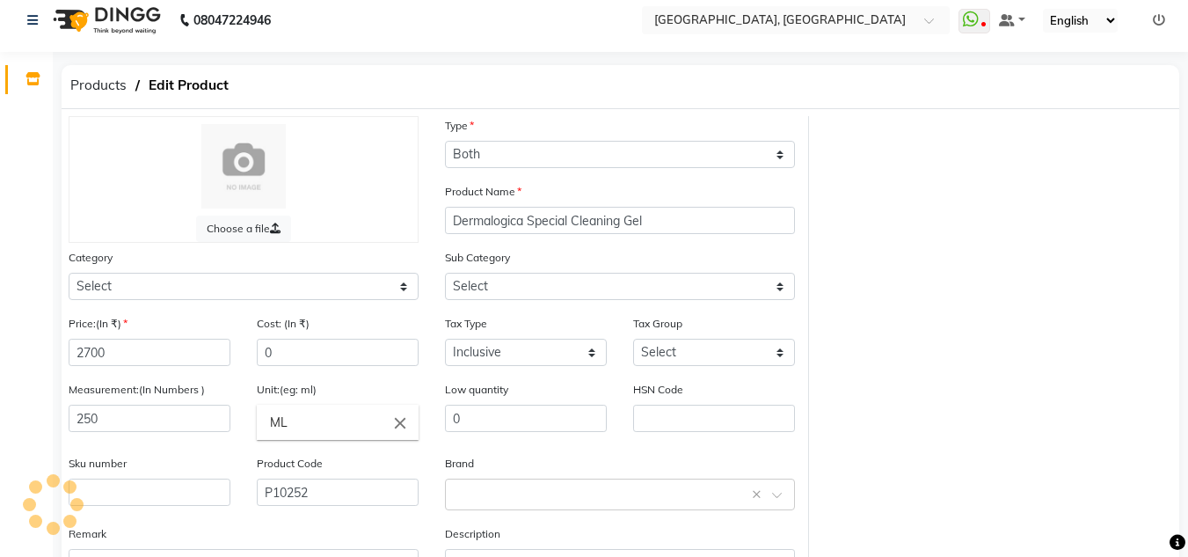
select select "528001002"
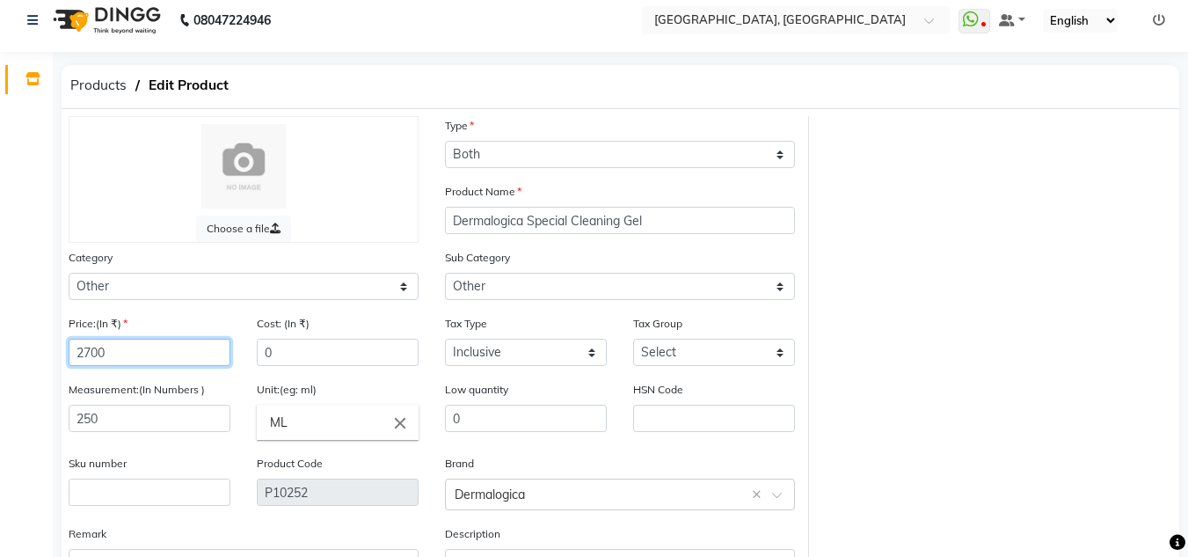
click at [163, 347] on input "2700" at bounding box center [150, 352] width 162 height 27
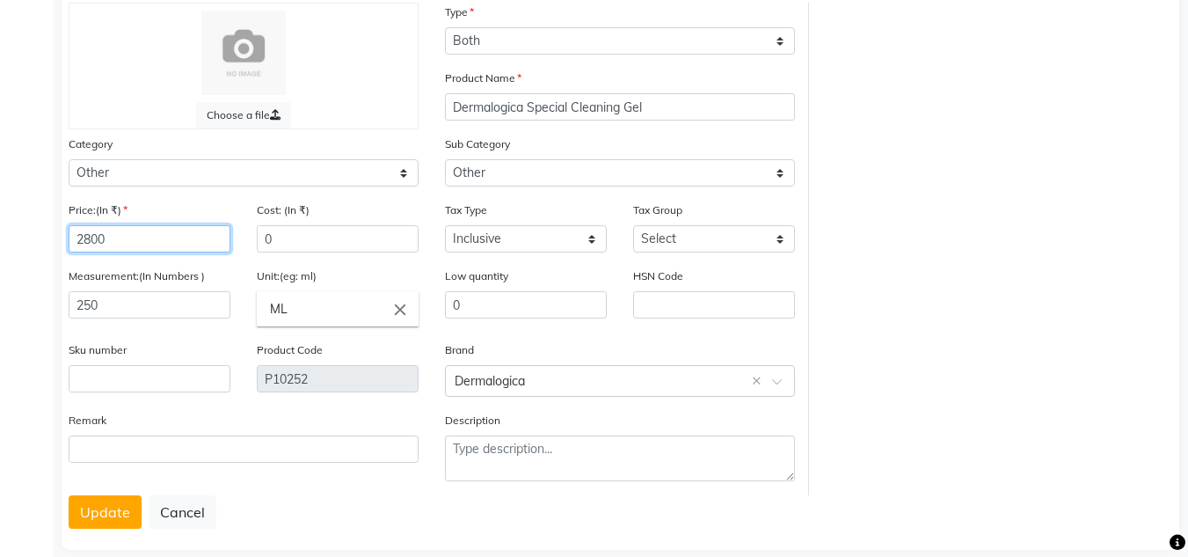
scroll to position [148, 0]
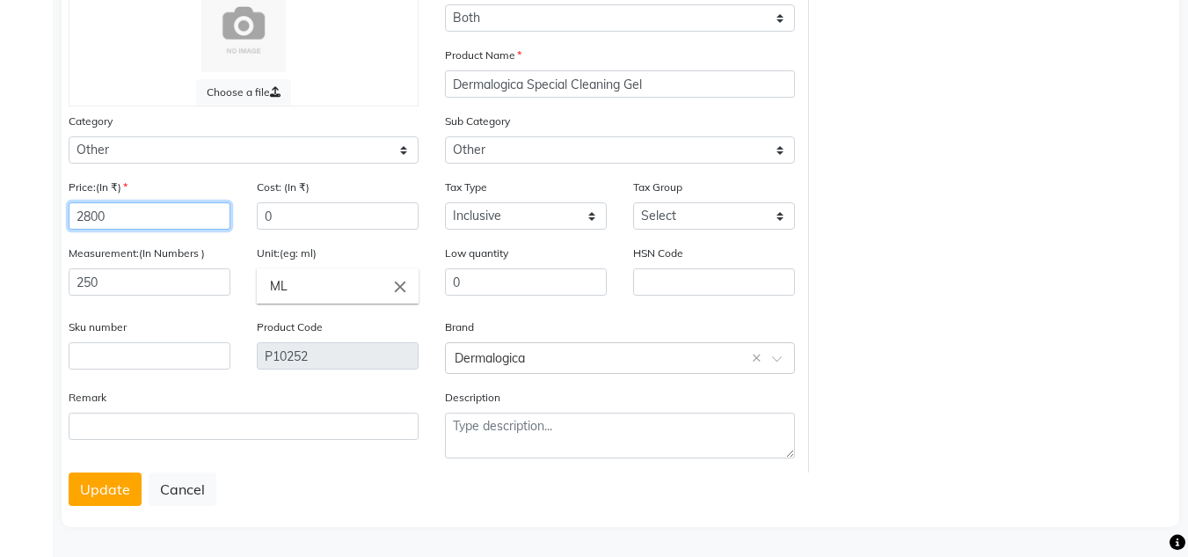
type input "2800"
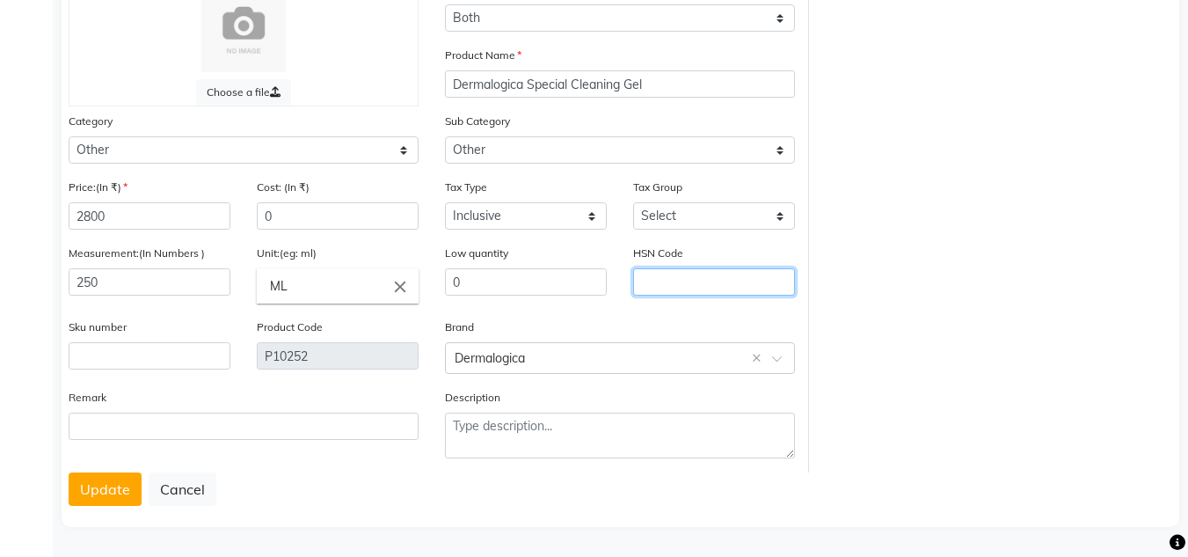
click at [676, 271] on input "text" at bounding box center [714, 281] width 162 height 27
type input "33049950"
click at [98, 500] on button "Update" at bounding box center [105, 488] width 73 height 33
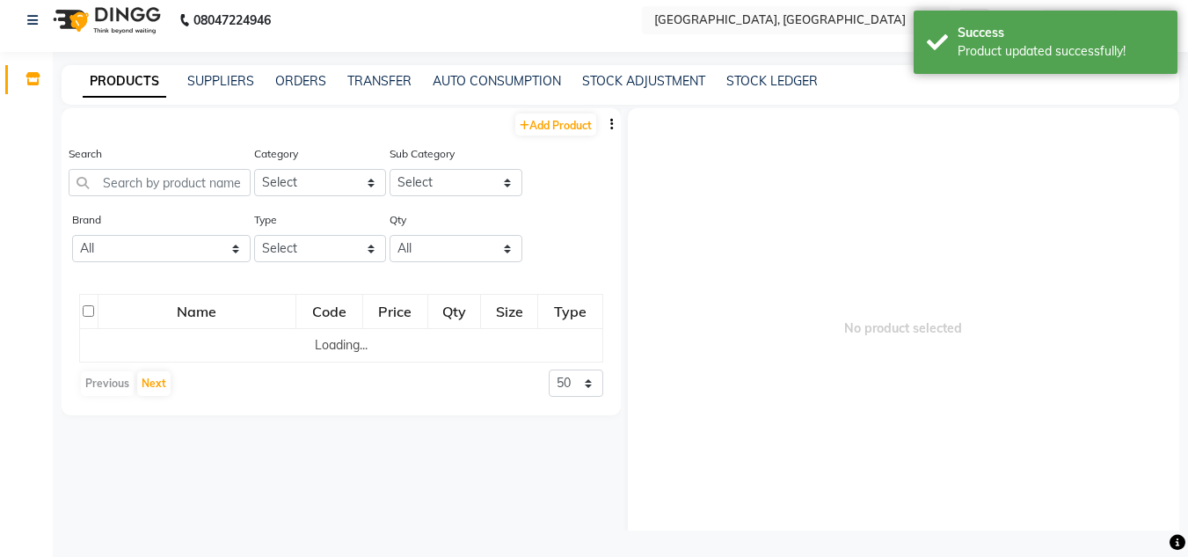
scroll to position [11, 0]
click at [159, 175] on input "text" at bounding box center [160, 182] width 182 height 27
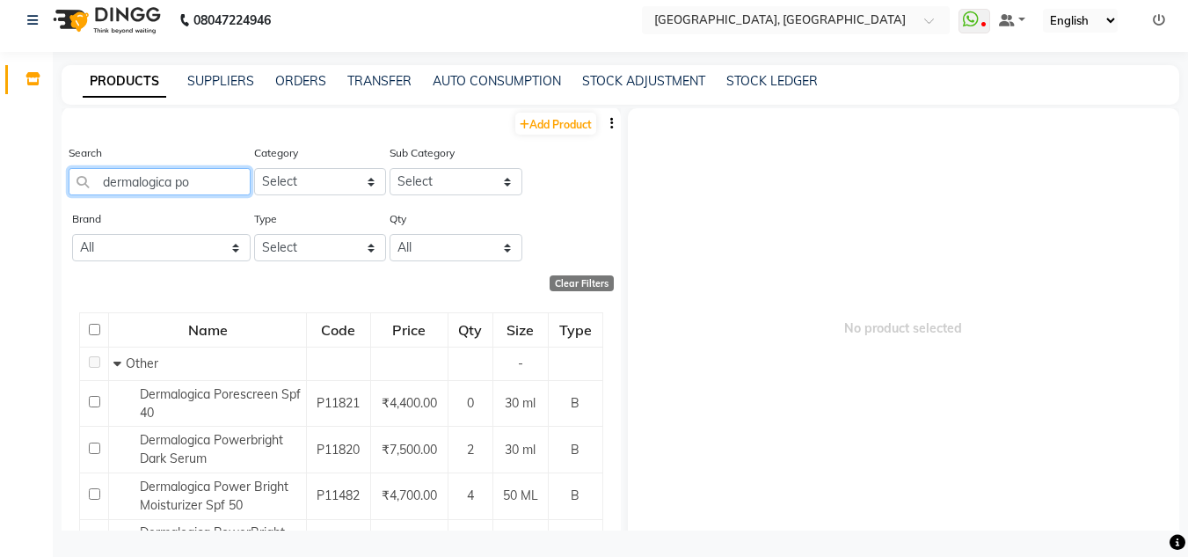
scroll to position [0, 0]
click at [208, 170] on input "dermalogica po" at bounding box center [160, 182] width 182 height 27
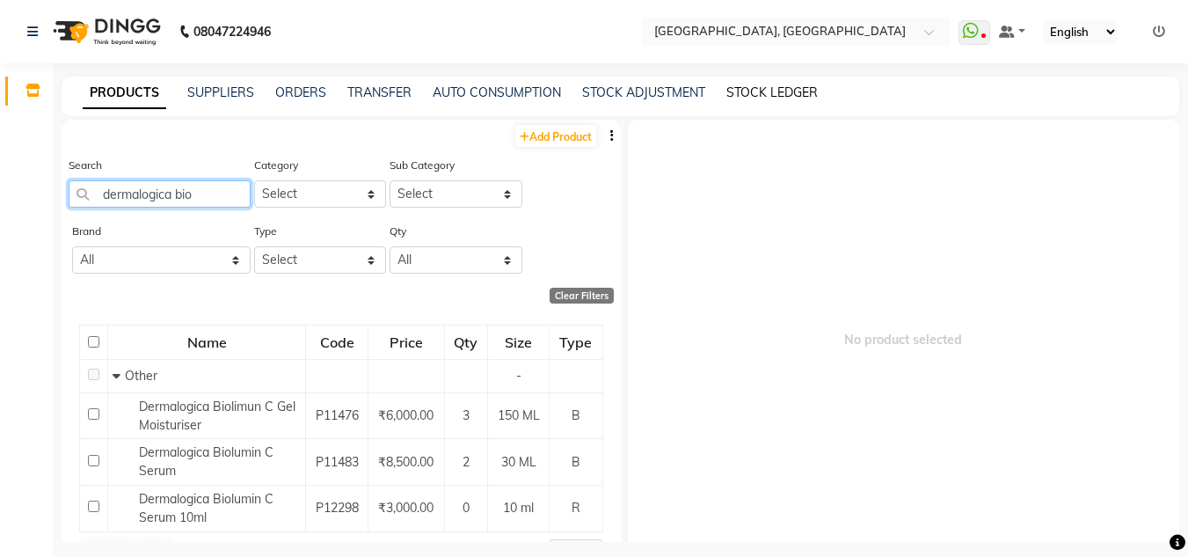
type input "dermalogica bio"
click at [779, 93] on link "STOCK LEDGER" at bounding box center [771, 92] width 91 height 16
select select "all"
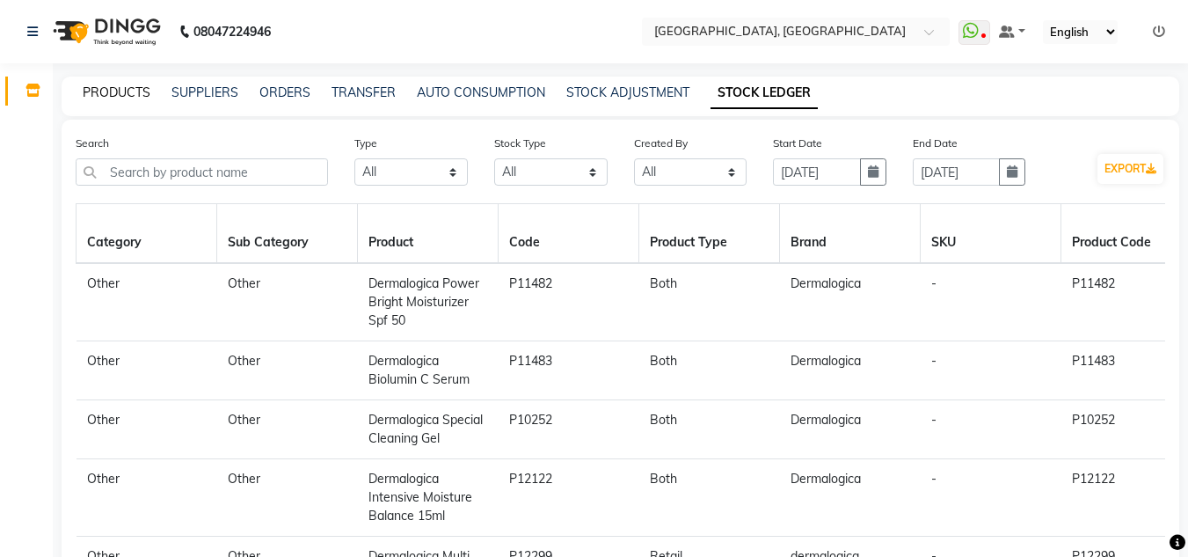
click at [113, 91] on link "PRODUCTS" at bounding box center [117, 92] width 68 height 16
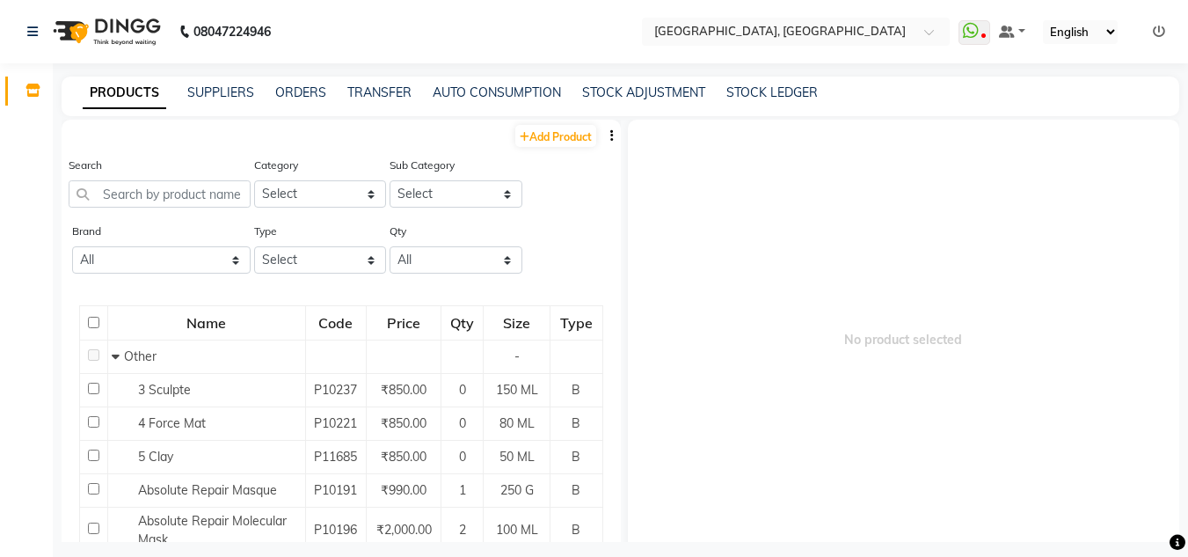
click at [1159, 33] on icon at bounding box center [1159, 31] width 12 height 12
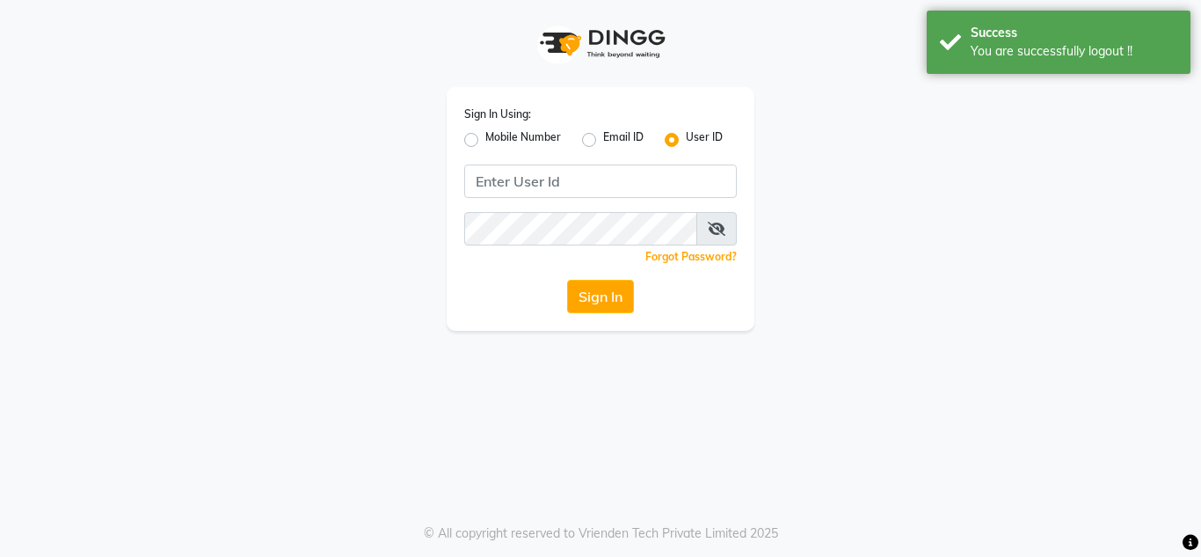
click at [1049, 191] on div "Sign In Using: Mobile Number Email ID User ID Remember me Forgot Password? Sign…" at bounding box center [600, 165] width 1002 height 331
